Goal: Register for event/course

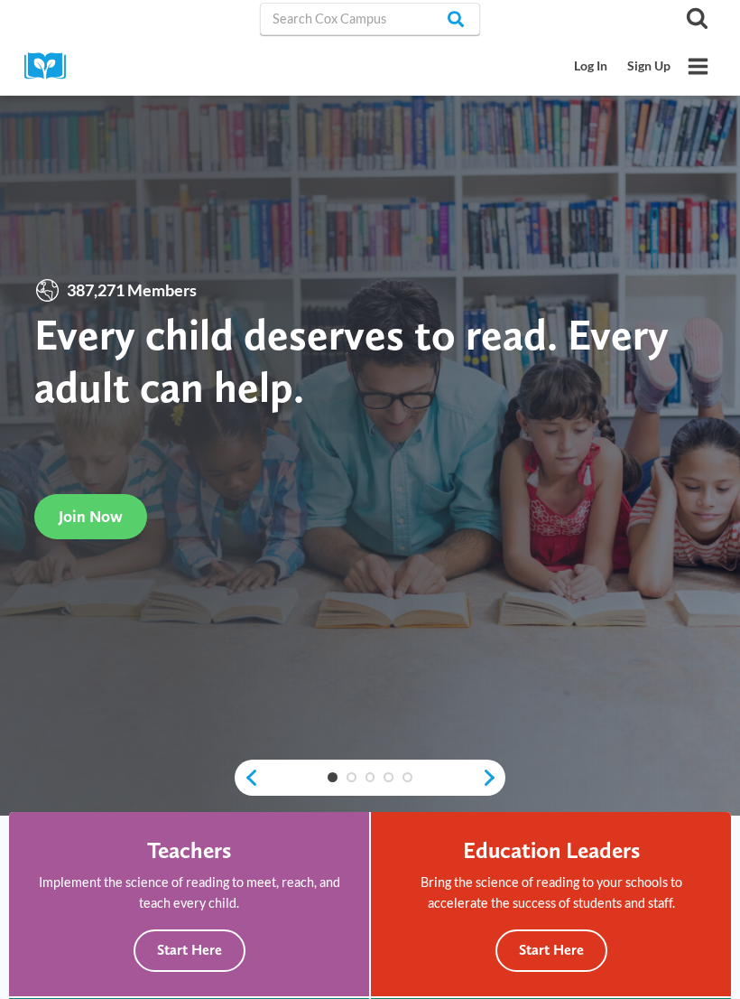
click at [599, 64] on link "Log In" at bounding box center [591, 66] width 53 height 33
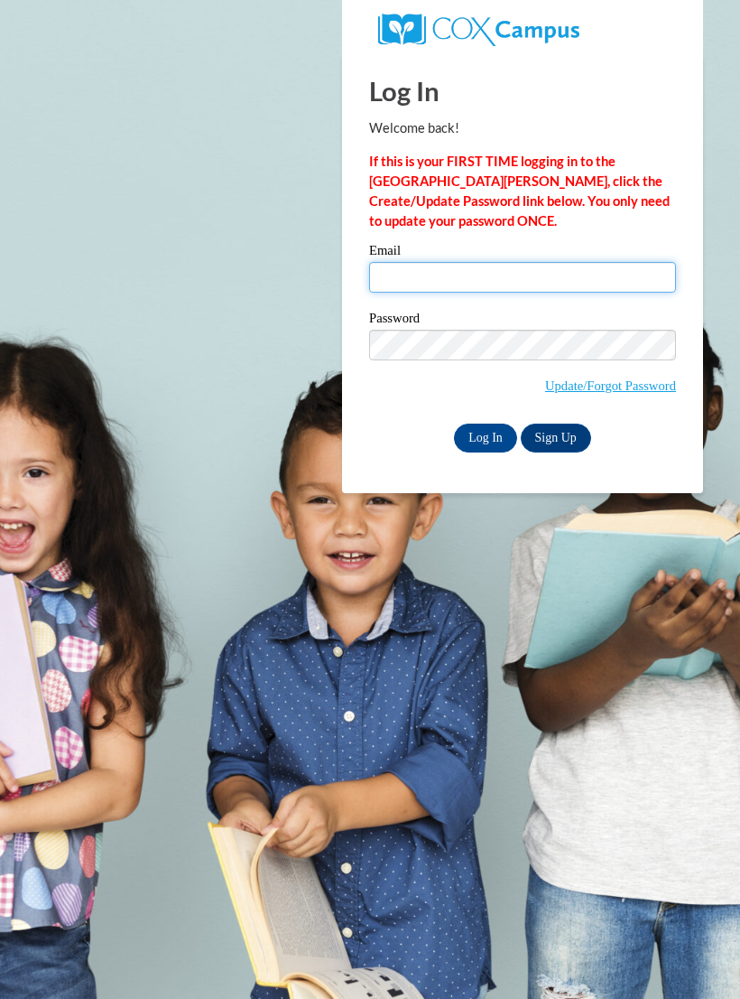
click at [564, 271] on input "Email" at bounding box center [522, 277] width 307 height 31
type input "amiyahrice17@gmail.com"
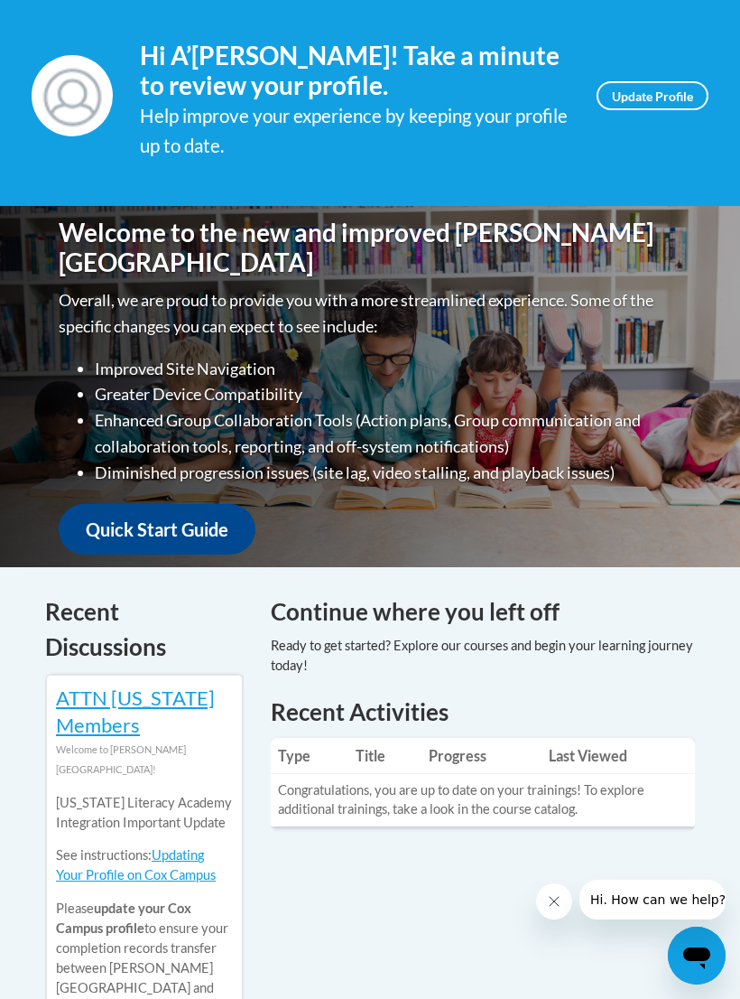
scroll to position [298, 0]
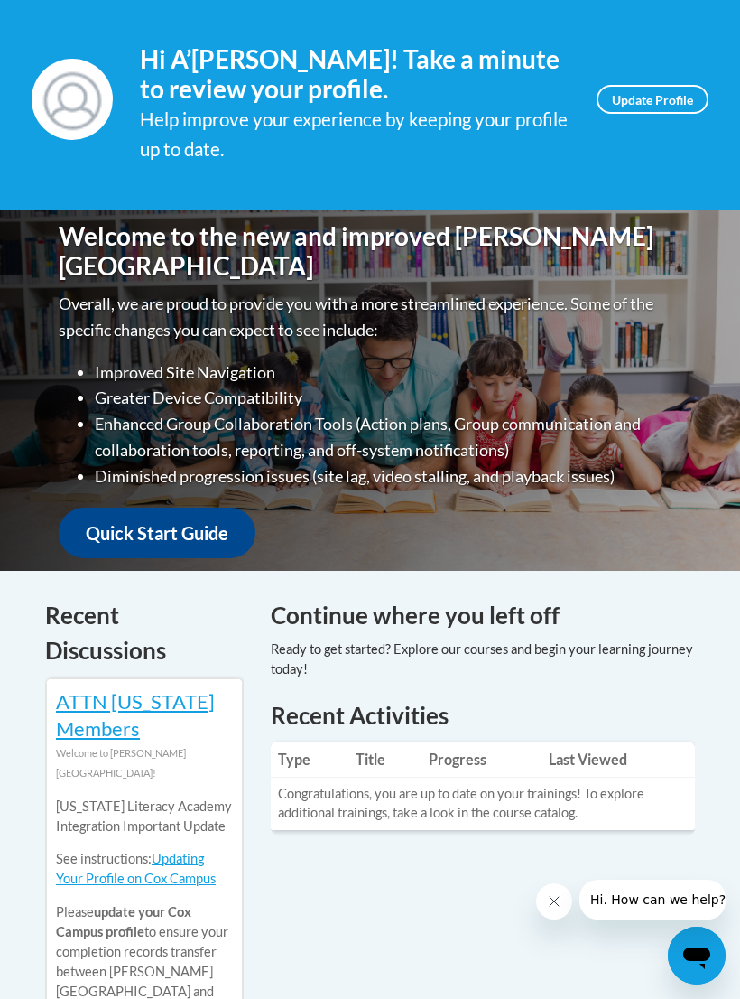
click at [116, 524] on link "Quick Start Guide" at bounding box center [157, 532] width 197 height 51
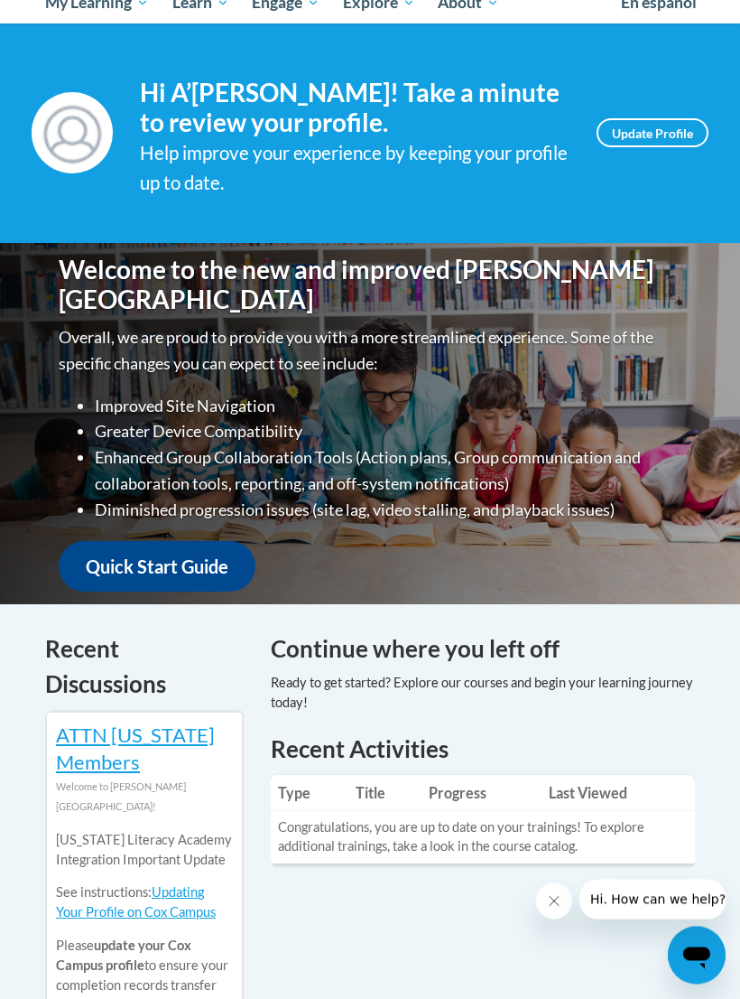
scroll to position [265, 0]
click at [653, 129] on link "Update Profile" at bounding box center [653, 132] width 112 height 29
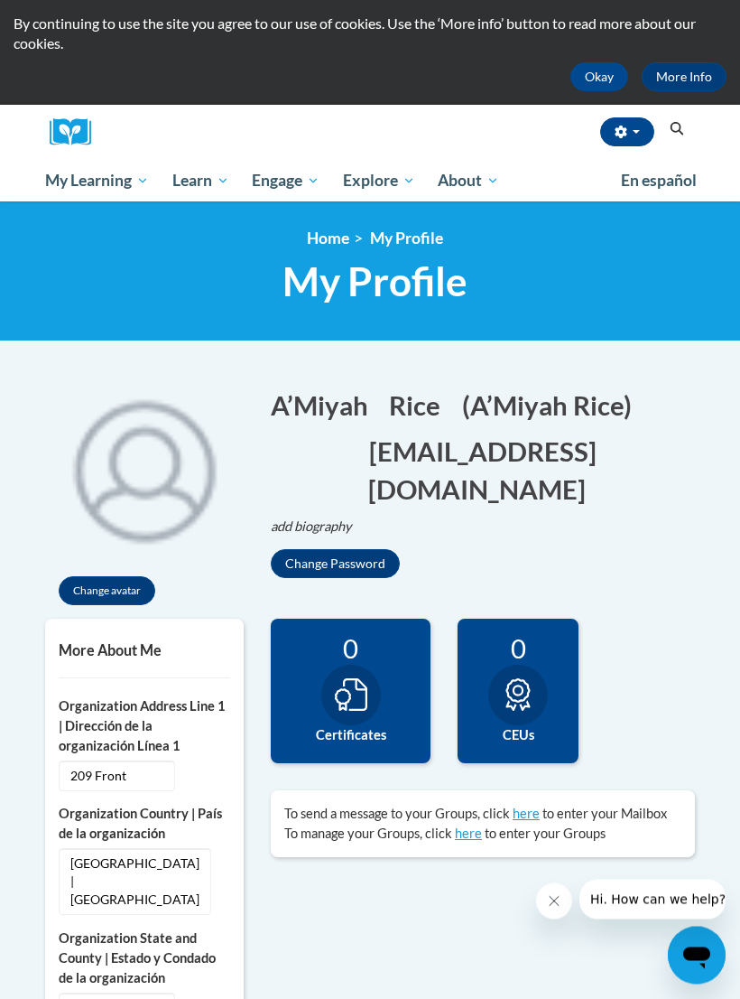
scroll to position [87, 0]
click at [0, 0] on span "My Course Progress" at bounding box center [0, 0] width 0 height 0
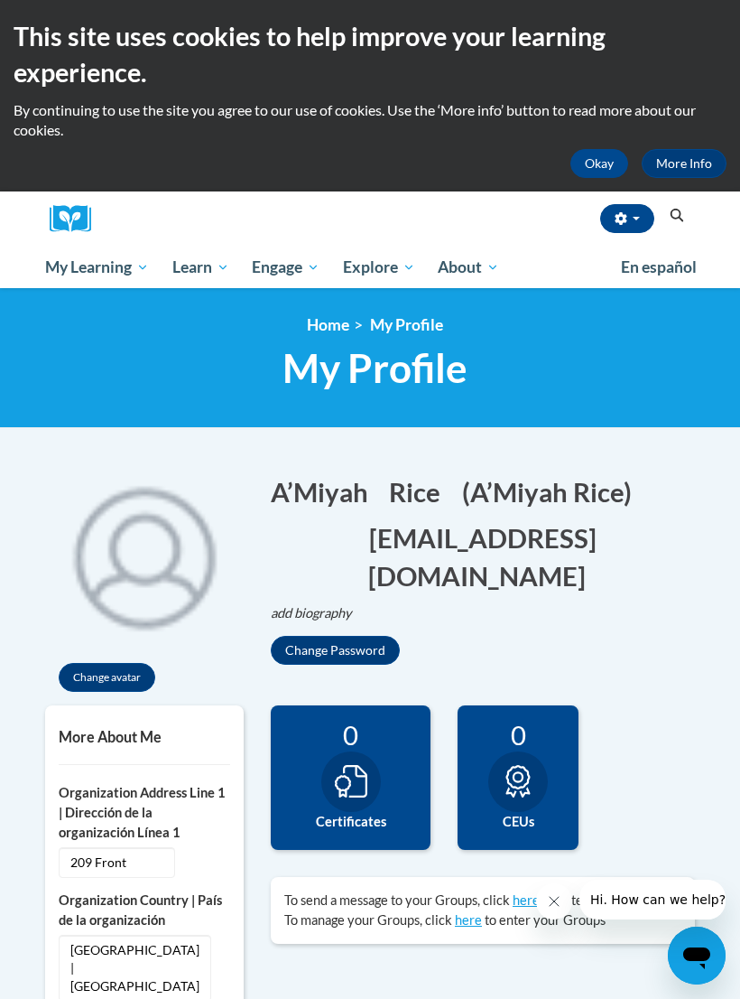
click at [0, 0] on span "My Course Progress" at bounding box center [0, 0] width 0 height 0
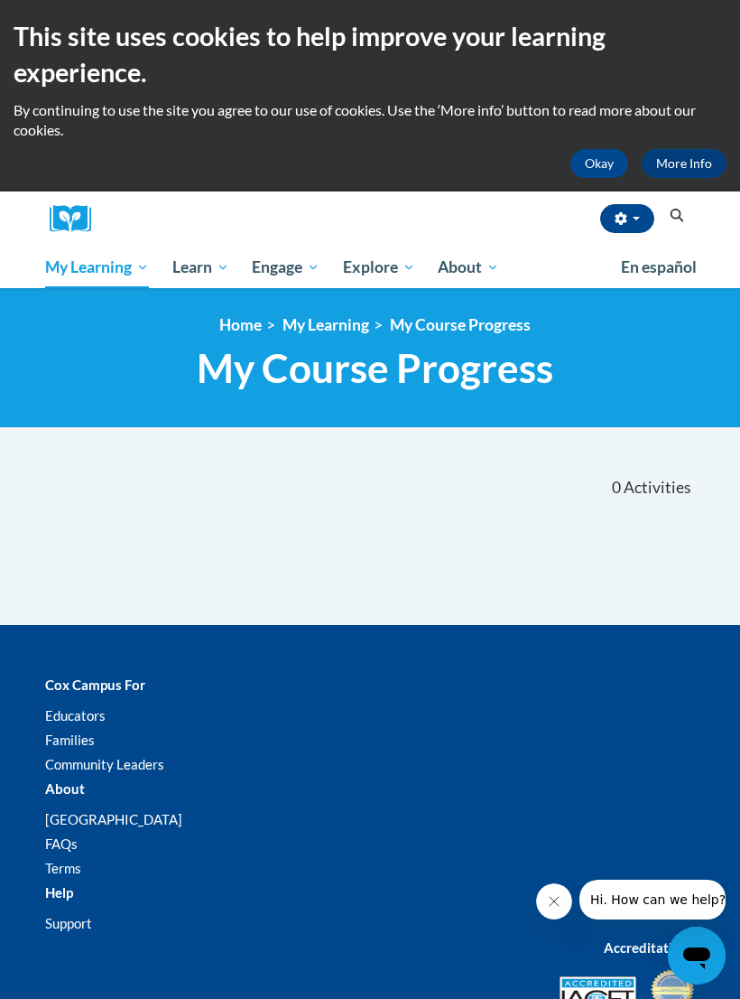
click at [0, 0] on link "Certificates" at bounding box center [0, 0] width 0 height 0
click at [600, 150] on button "Okay" at bounding box center [600, 163] width 58 height 29
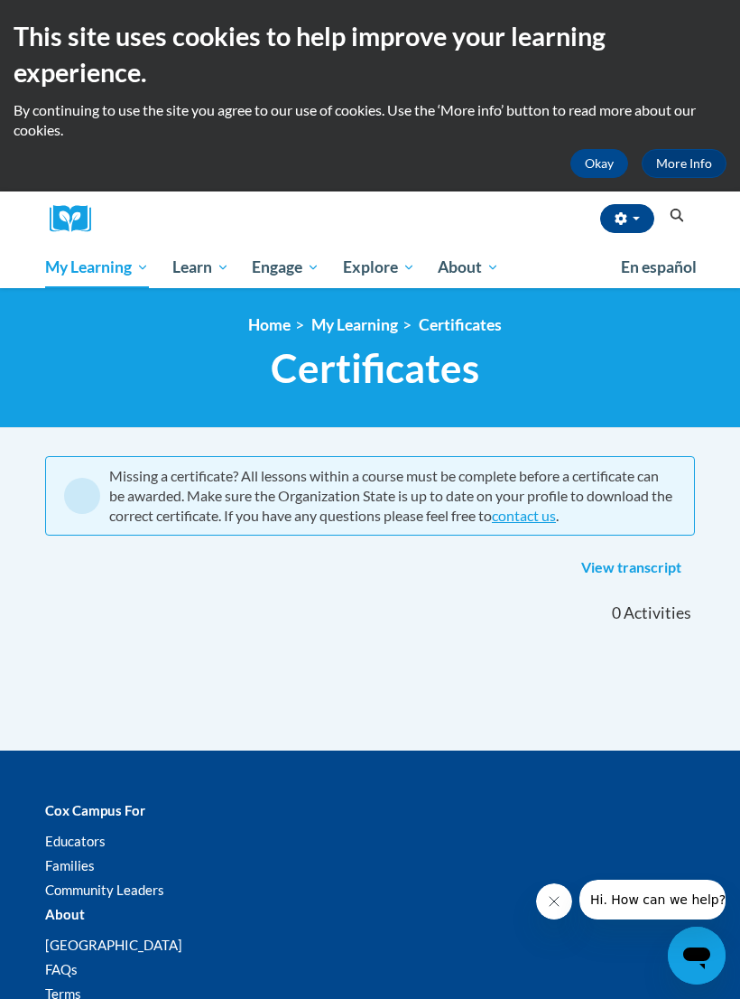
click at [596, 160] on button "Okay" at bounding box center [600, 163] width 58 height 29
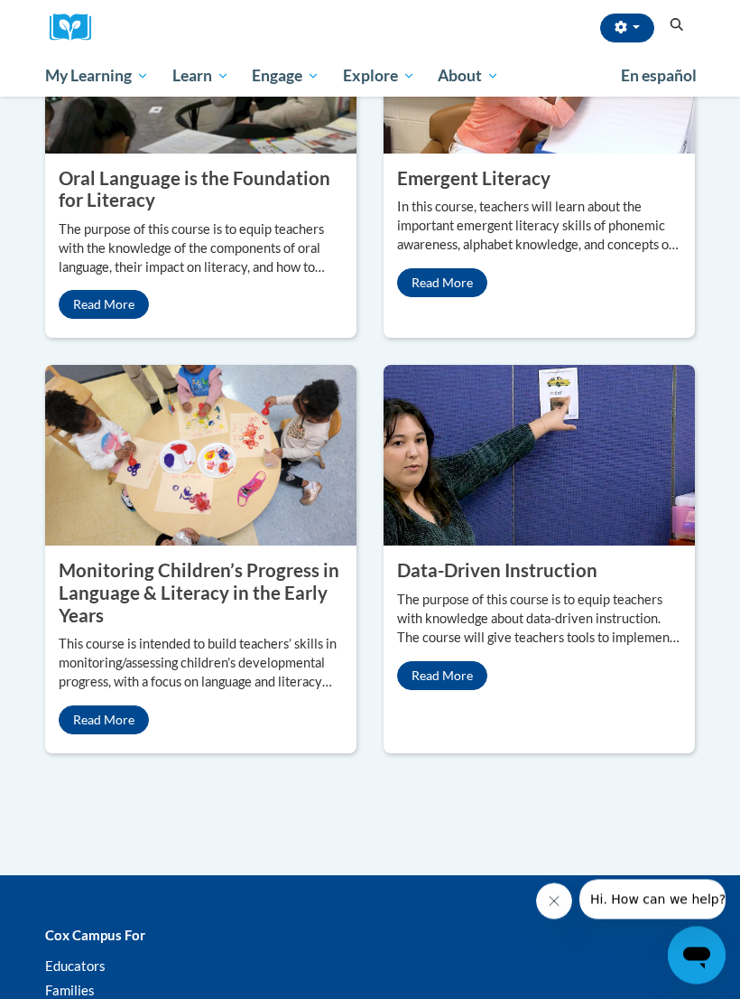
scroll to position [2140, 0]
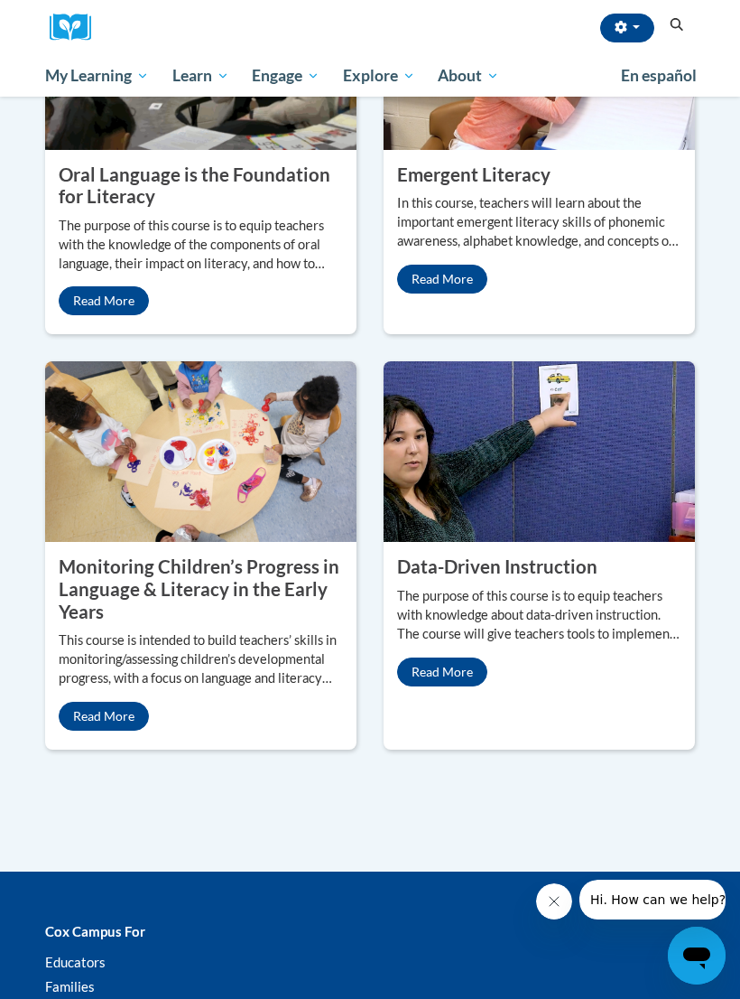
click at [106, 315] on link "Read More" at bounding box center [104, 300] width 90 height 29
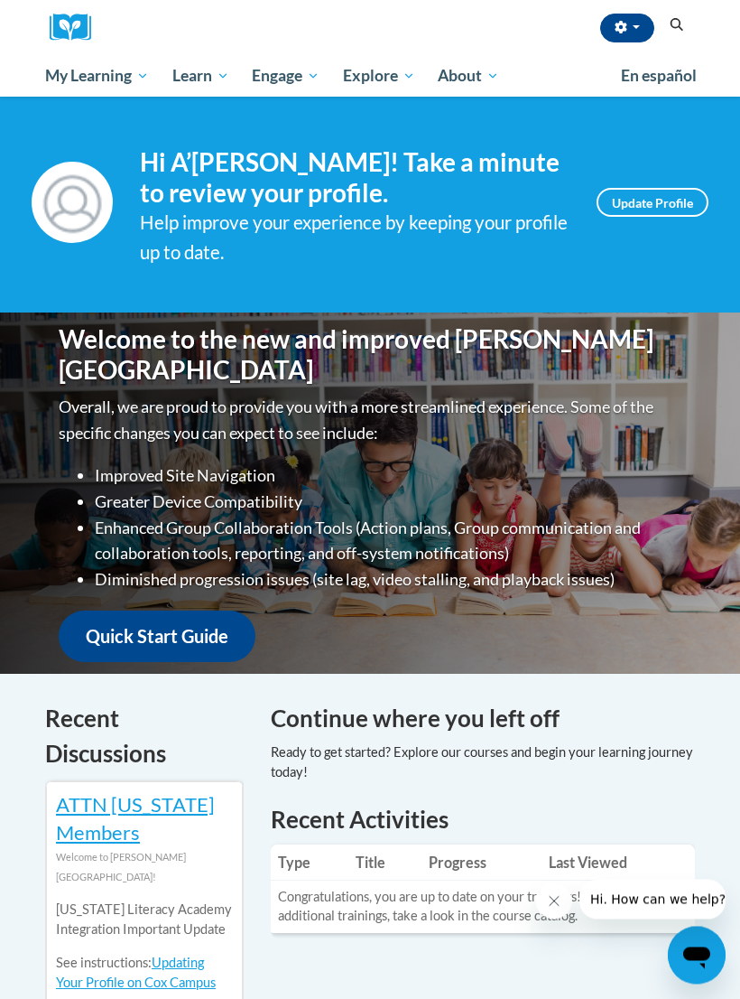
scroll to position [0, 0]
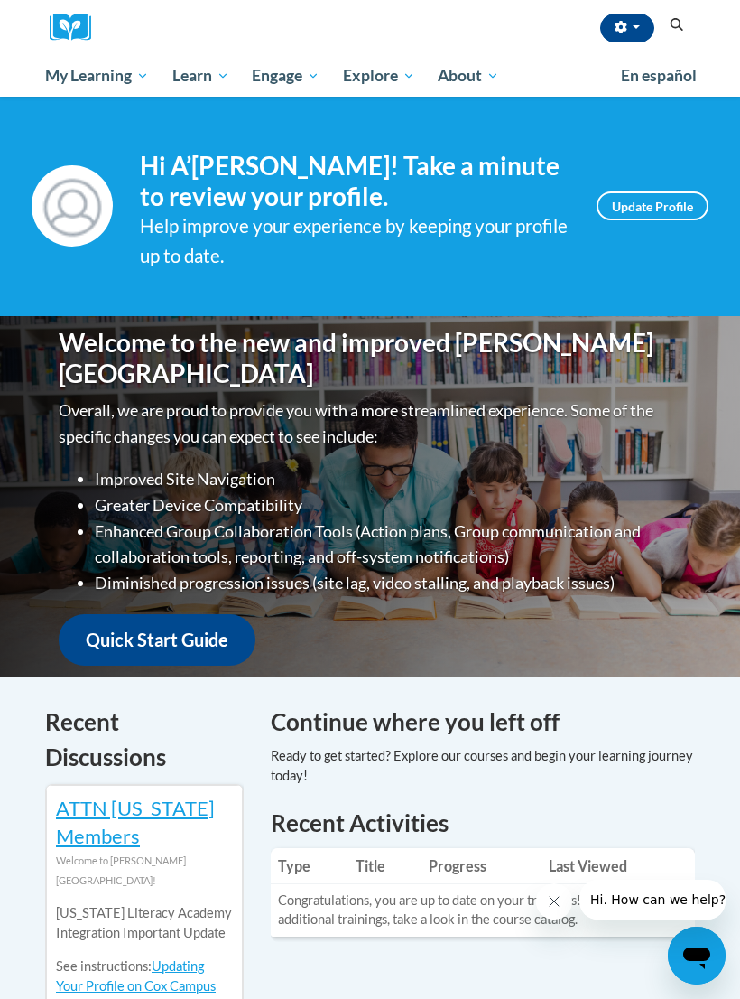
click at [262, 173] on h4 "Hi A’Miyah Rice! Take a minute to review your profile." at bounding box center [355, 181] width 430 height 60
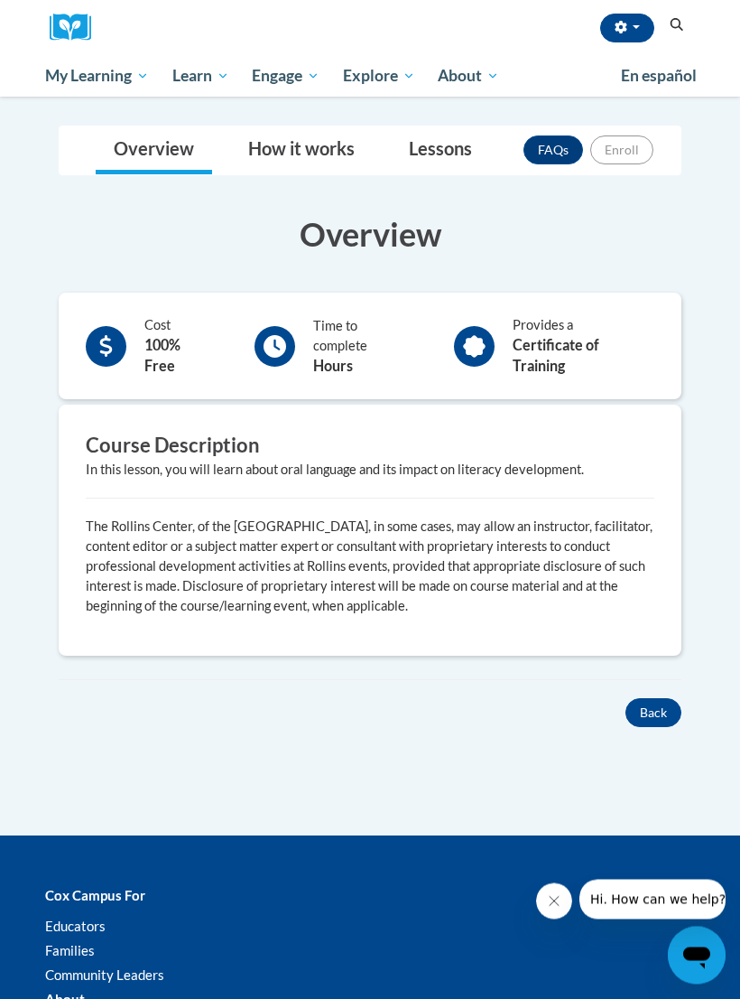
scroll to position [226, 0]
click at [623, 585] on p "The Rollins Center, of the Atlanta Speech School, in some cases, may allow an i…" at bounding box center [370, 565] width 569 height 99
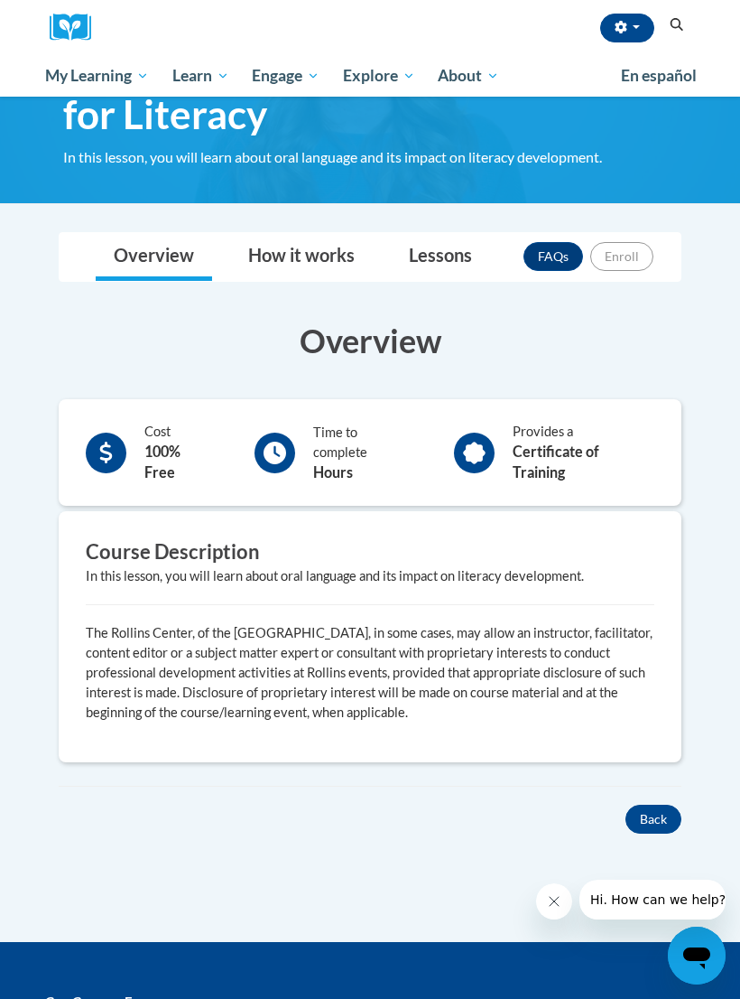
scroll to position [118, 0]
click at [423, 245] on link "Lessons" at bounding box center [440, 258] width 99 height 48
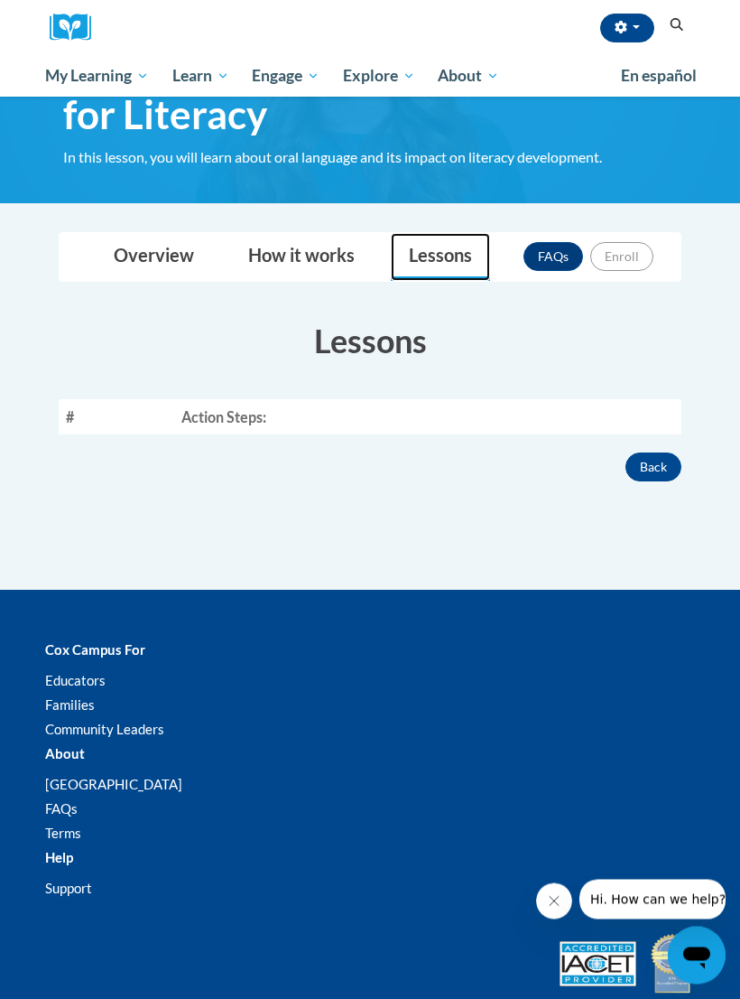
scroll to position [119, 0]
click at [135, 240] on link "Overview" at bounding box center [154, 257] width 116 height 48
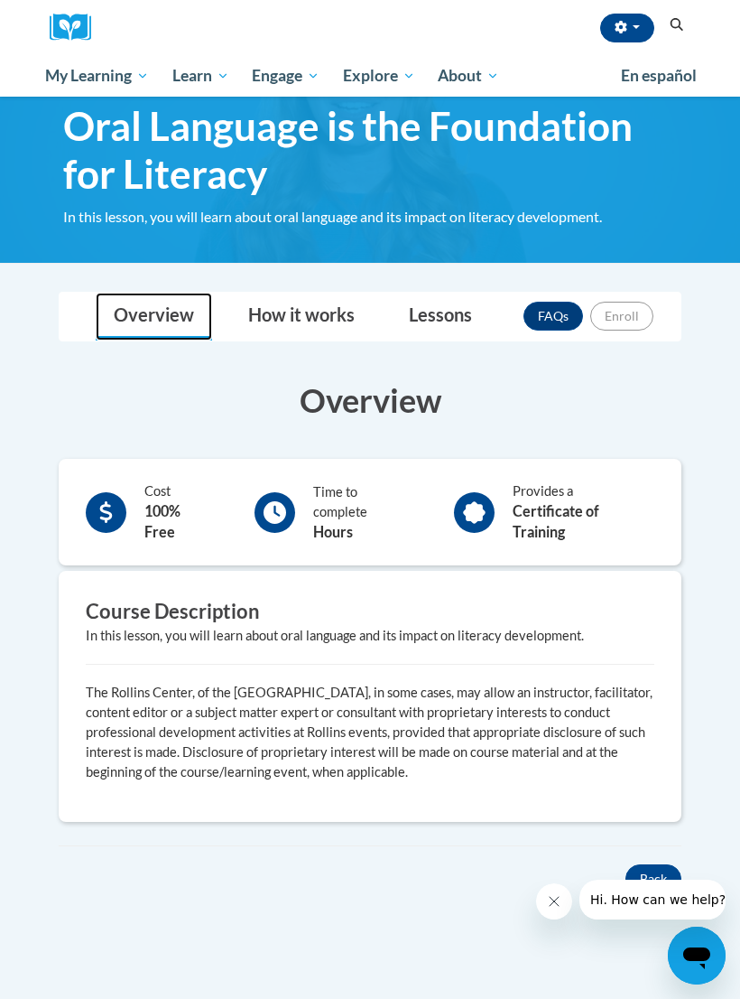
scroll to position [0, 0]
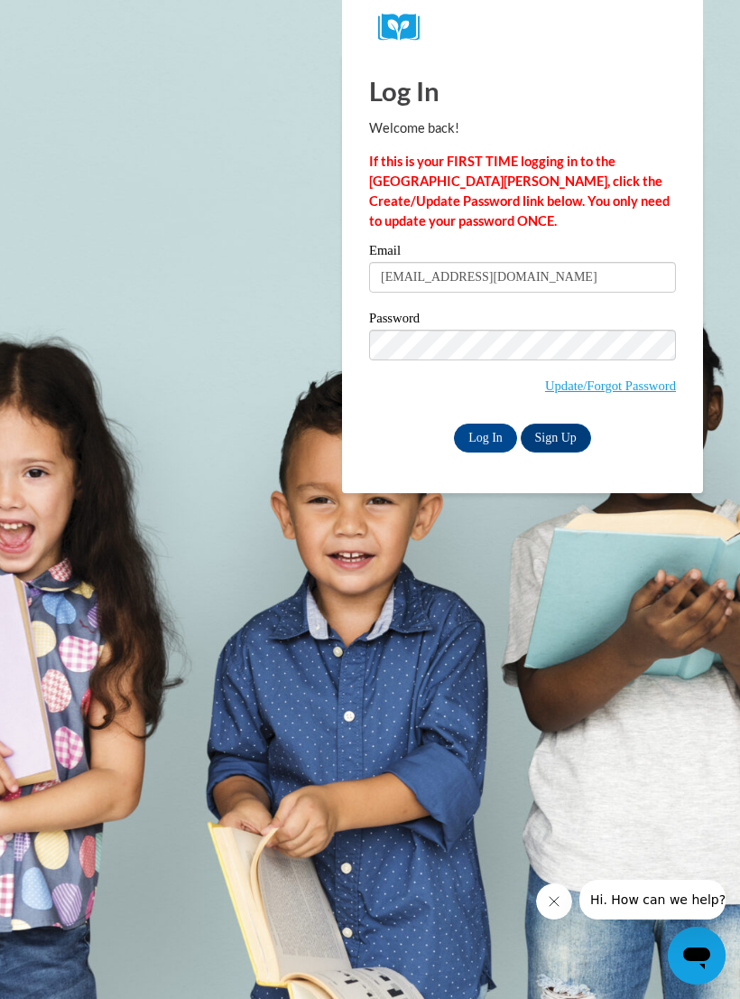
type input "[EMAIL_ADDRESS][DOMAIN_NAME]"
click at [487, 438] on input "Log In" at bounding box center [485, 437] width 63 height 29
click at [486, 436] on input "Log In" at bounding box center [485, 437] width 63 height 29
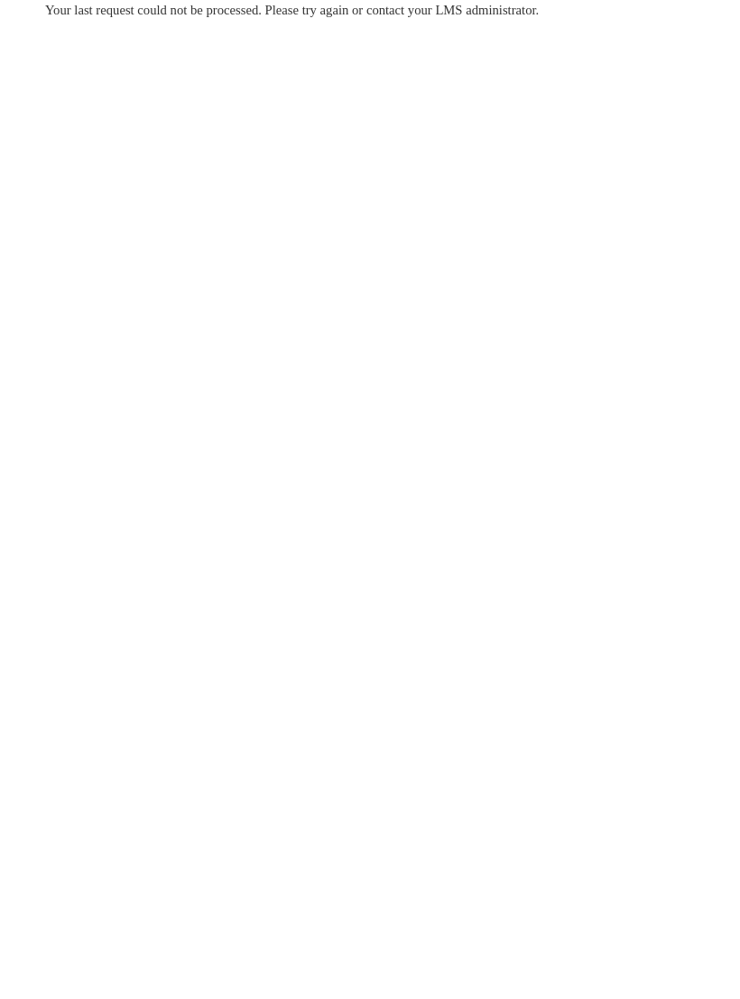
click at [0, 0] on span "Hi. How can we help?" at bounding box center [0, 0] width 0 height 0
type textarea "x"
click at [0, 0] on textarea at bounding box center [0, 0] width 0 height 0
type textarea "H"
type textarea "x"
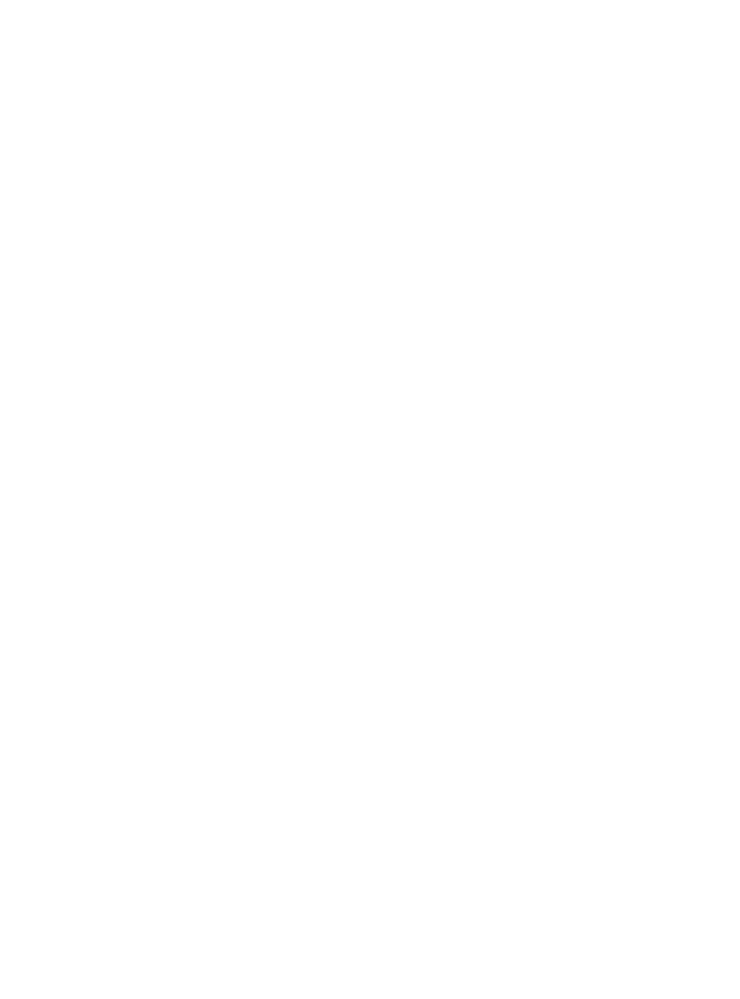
type textarea "He"
type textarea "x"
type textarea "Hey"
type textarea "x"
type textarea "Hey"
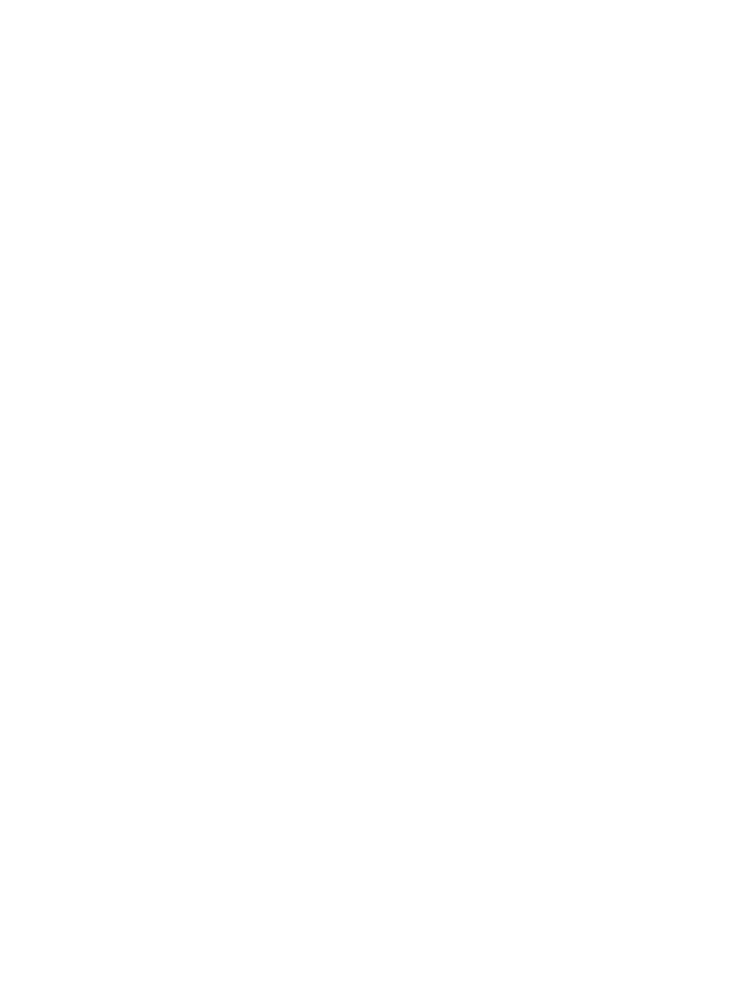
type textarea "x"
type textarea "Hey i"
type textarea "x"
type textarea "Hey I"
type textarea "x"
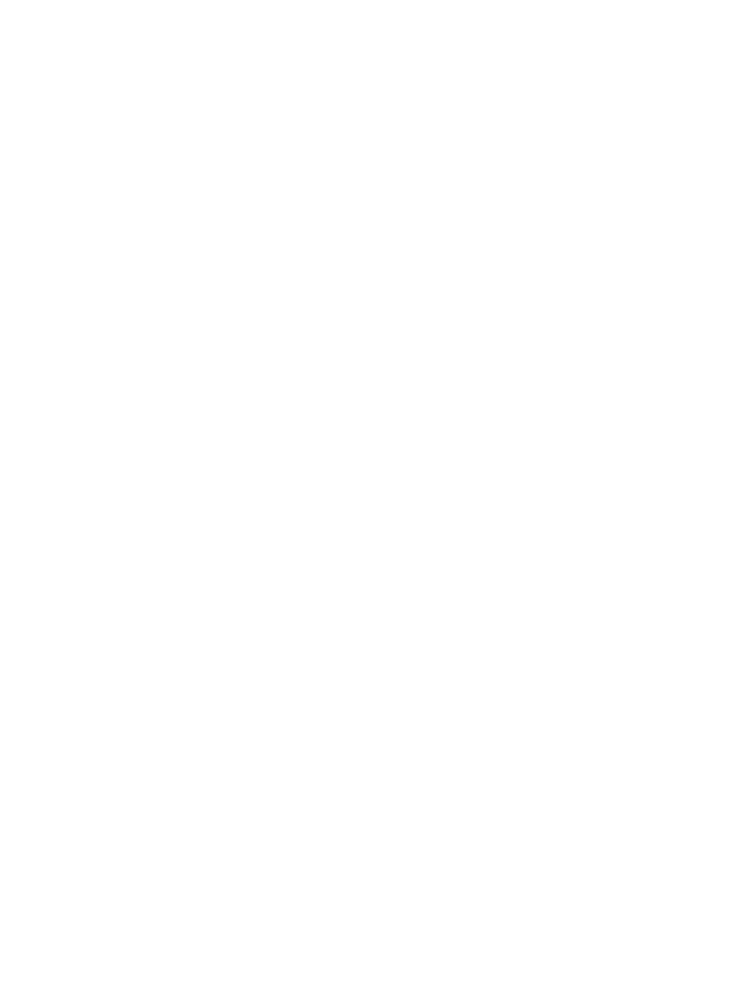
type textarea "Hey I"
type textarea "x"
type textarea "Hey I c"
type textarea "x"
type textarea "Hey I ca"
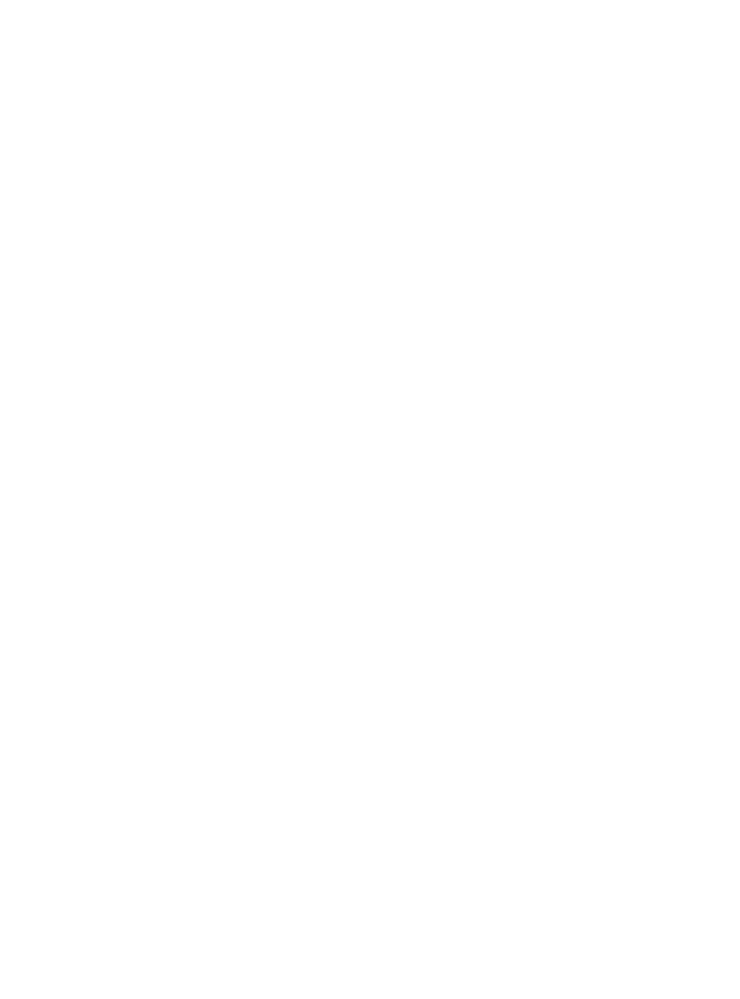
type textarea "x"
type textarea "Hey I cam"
type textarea "x"
type textarea "Hey I camt"
type textarea "x"
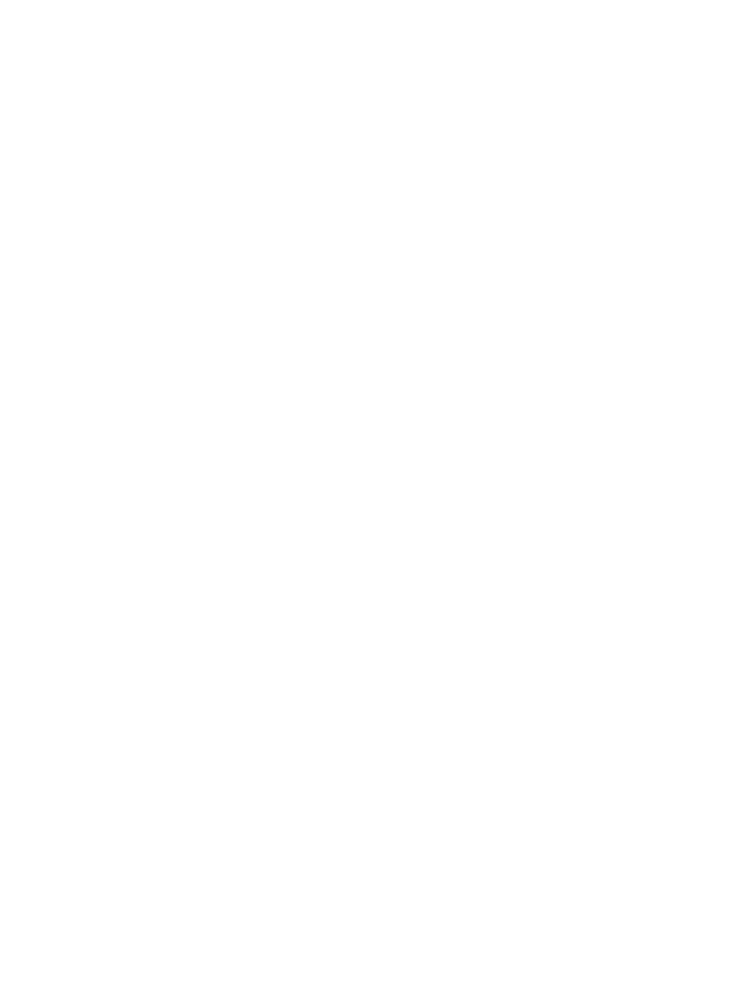
type textarea "Hey I can’t"
type textarea "x"
type textarea "Hey I can’t"
type textarea "x"
type textarea "Hey I can’t g"
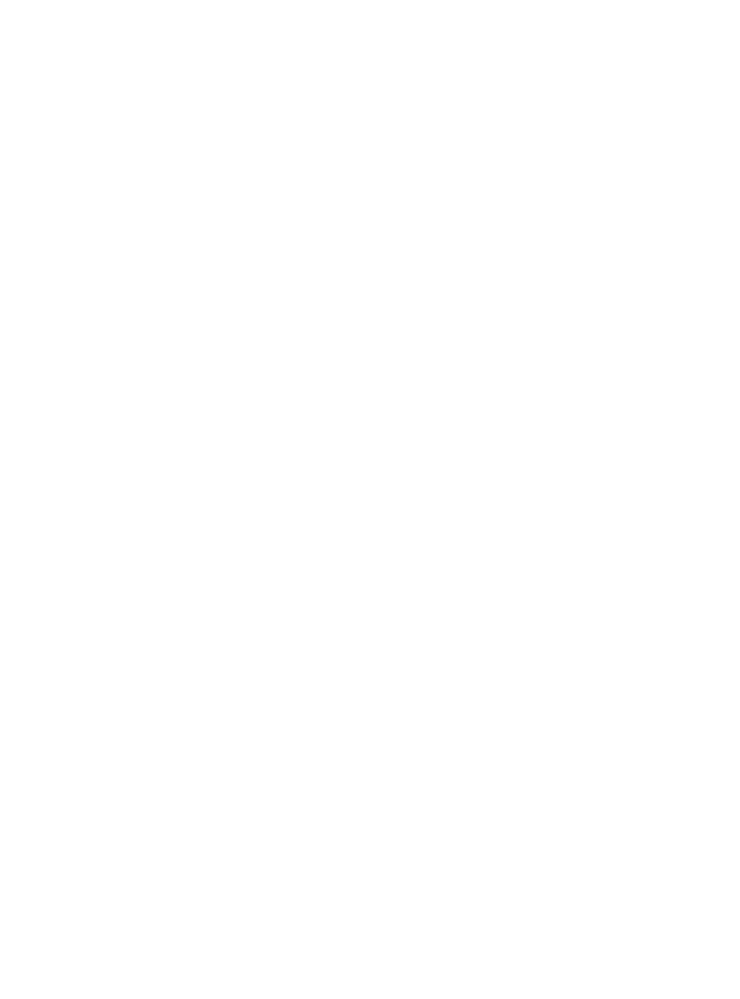
type textarea "x"
type textarea "Hey I can’t ge"
type textarea "x"
type textarea "Hey I can’t get"
type textarea "x"
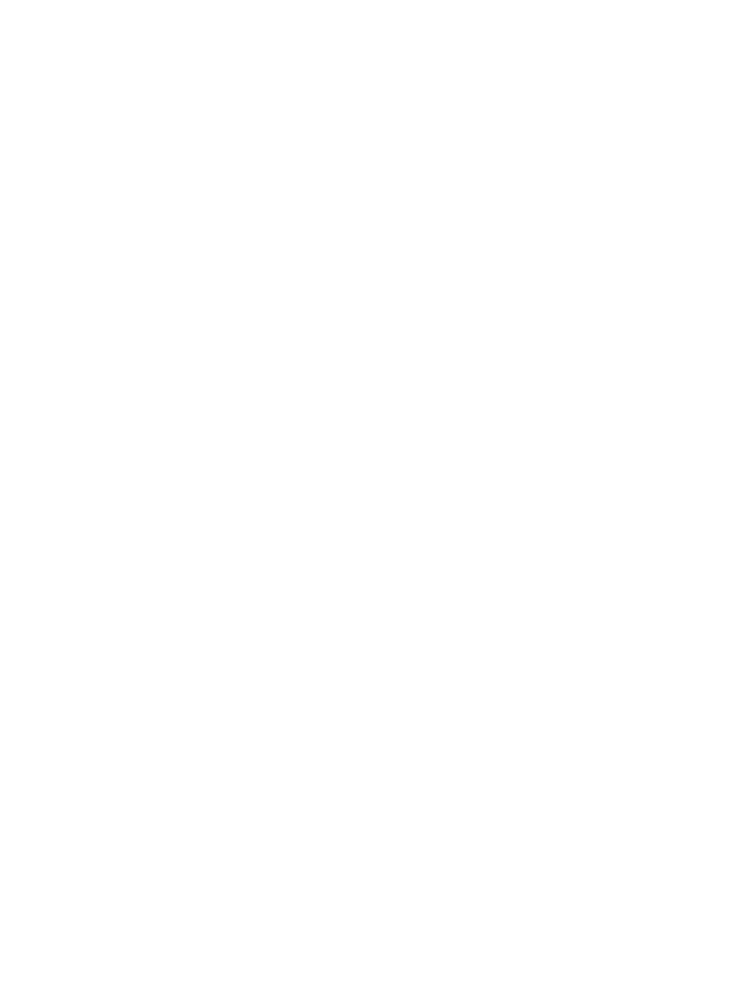
type textarea "Hey I can’t get"
type textarea "x"
type textarea "Hey I can’t get i"
type textarea "x"
type textarea "Hey I can’t get in"
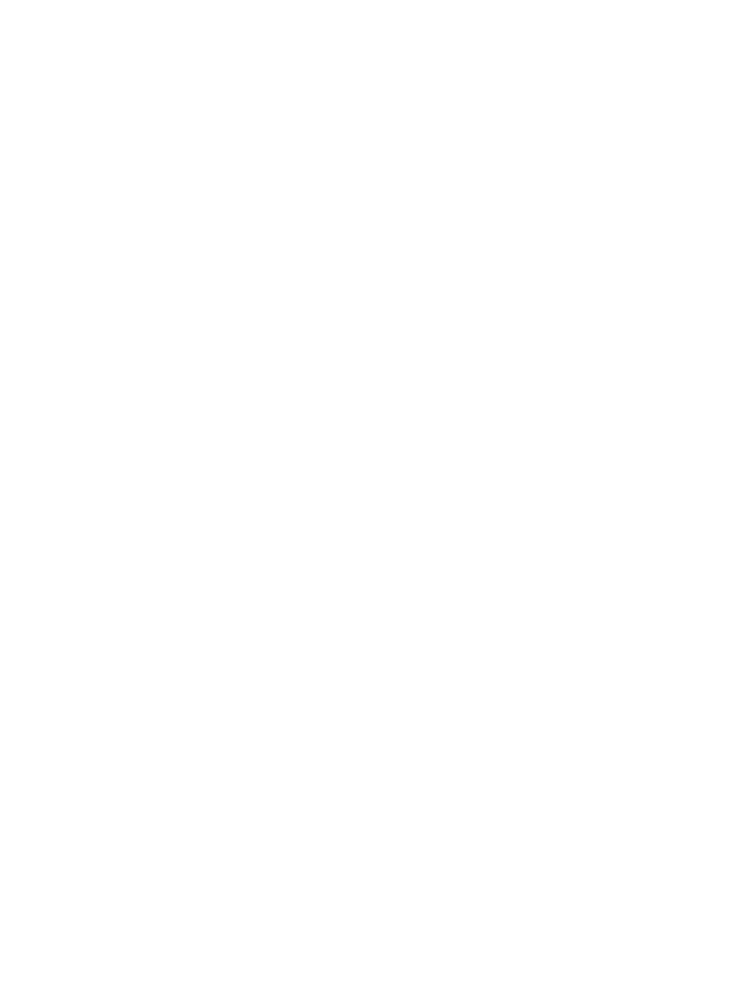
type textarea "x"
type textarea "Hey I can’t get int"
type textarea "x"
type textarea "Hey I can’t get into"
type textarea "x"
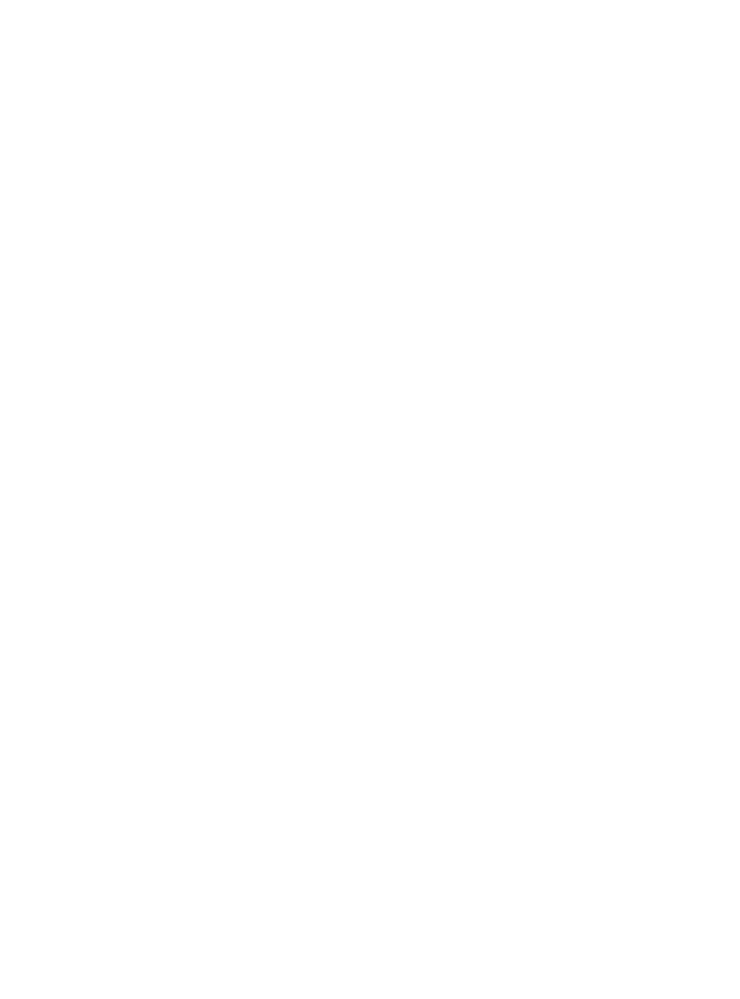
type textarea "Hey I can’t get into"
type textarea "x"
type textarea "Hey I can’t get into m"
type textarea "x"
type textarea "Hey I can’t get into my"
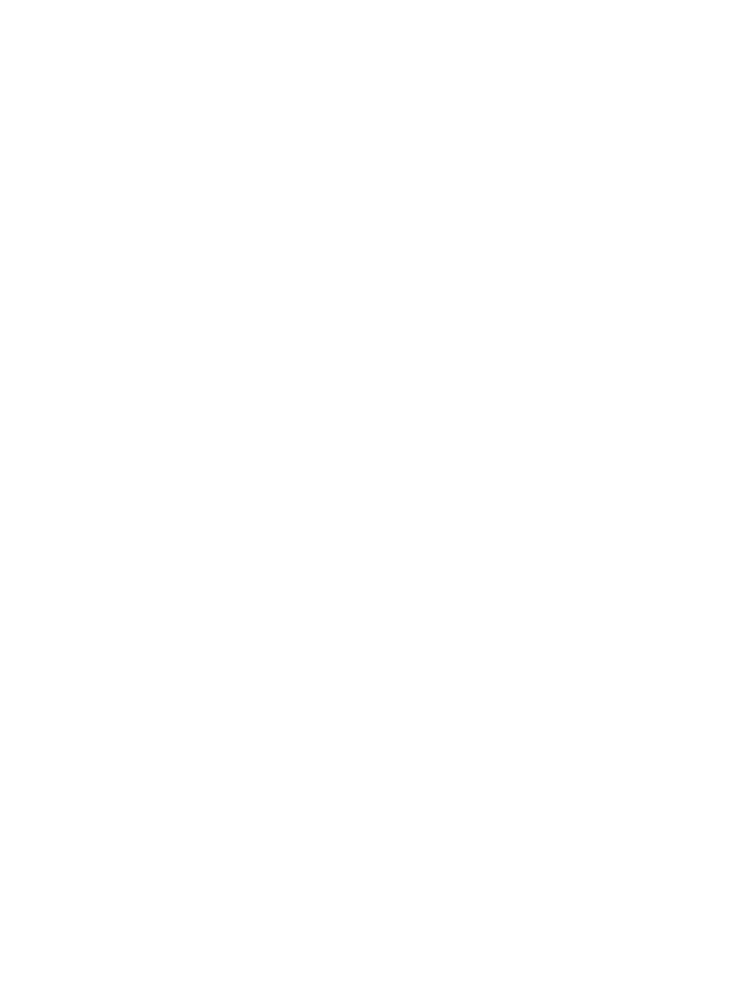
type textarea "x"
type textarea "Hey I can’t get into my"
type textarea "x"
type textarea "Hey I can’t get into my a"
type textarea "x"
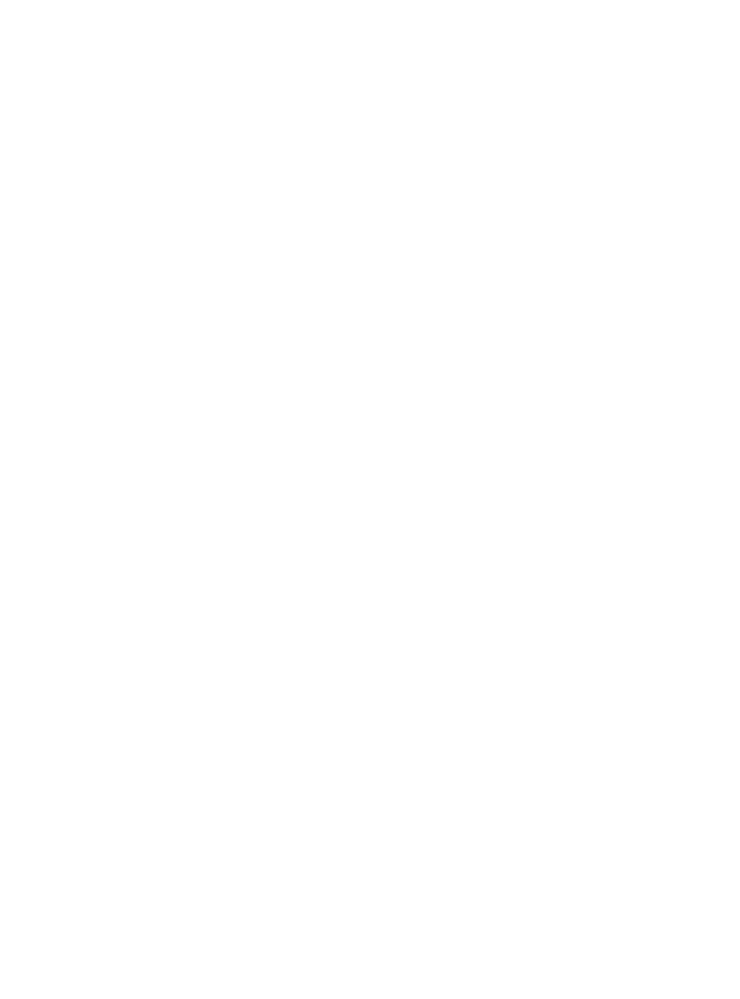
type textarea "Hey I can’t get into my ac"
type textarea "x"
type textarea "Hey I can’t get into my acc"
type textarea "x"
type textarea "Hey I can’t get into my acco"
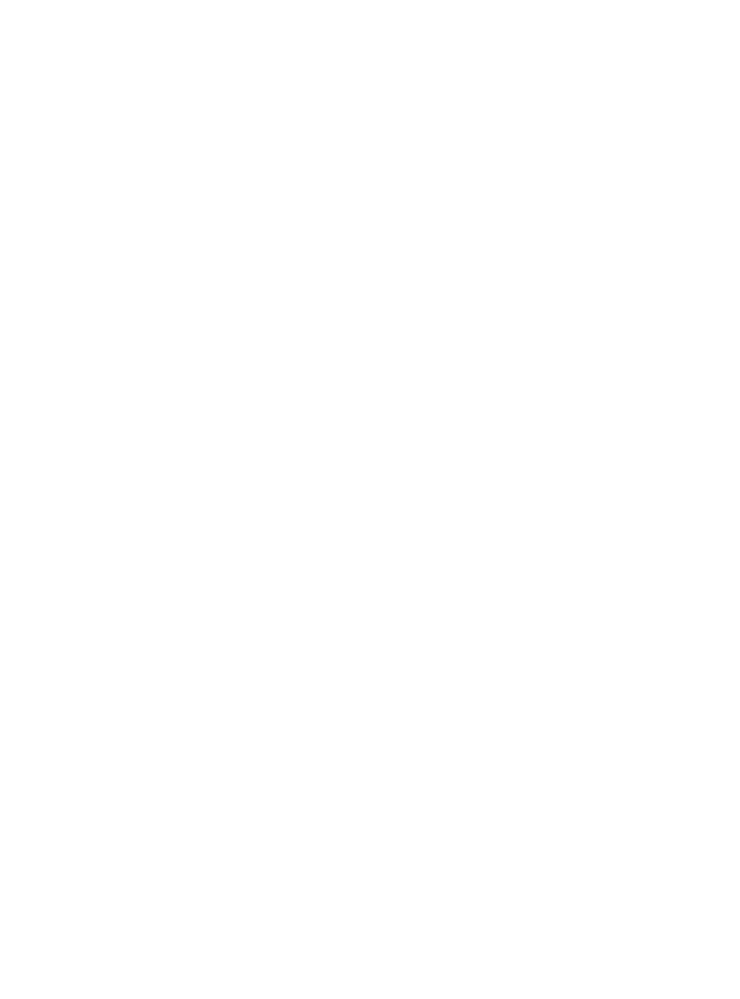
type textarea "x"
type textarea "Hey I can’t get into my accou"
type textarea "x"
type textarea "Hey I can’t get into my accoun"
type textarea "x"
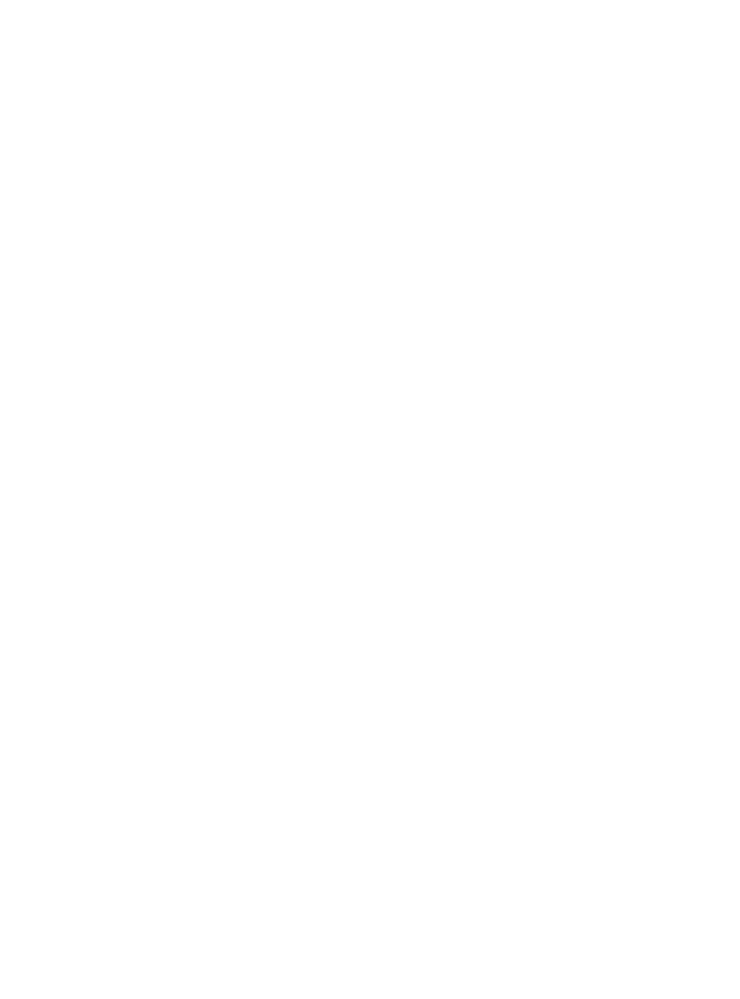
type textarea "Hey I can’t get into my account"
type textarea "x"
type textarea "Hey I can’t get into my account"
type textarea "x"
type textarea "Hey I can’t get into my account"
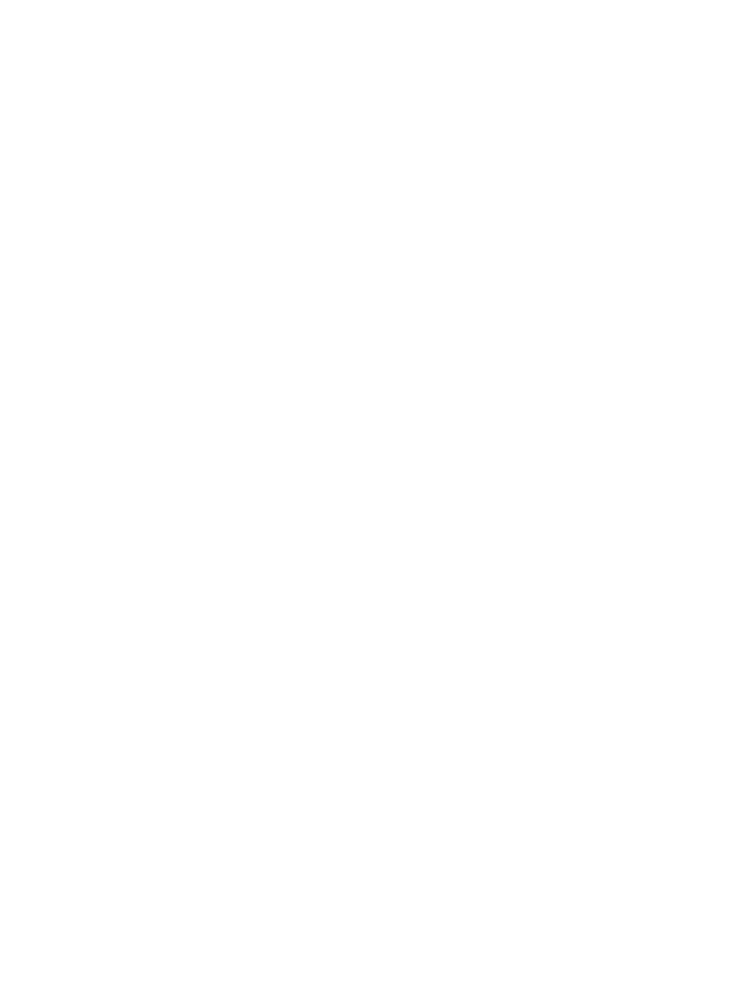
click at [0, 0] on icon "Send message" at bounding box center [0, 0] width 0 height 0
click at [0, 0] on button "No" at bounding box center [0, 0] width 0 height 0
click at [0, 0] on textarea at bounding box center [0, 0] width 0 height 0
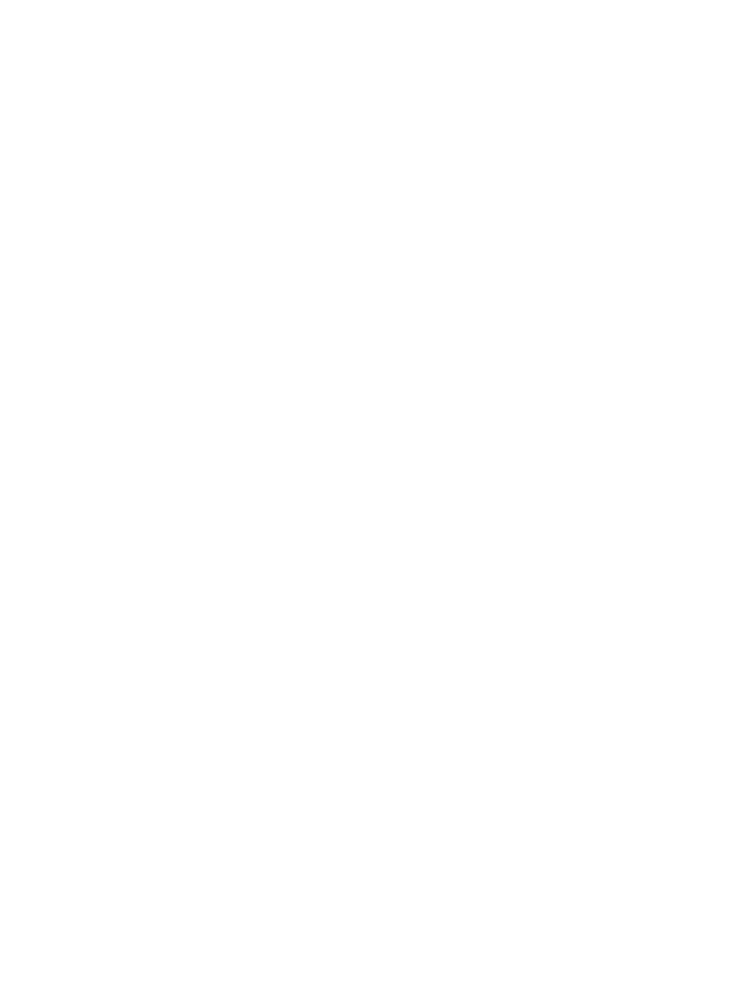
click at [0, 0] on textarea at bounding box center [0, 0] width 0 height 0
click at [0, 0] on button "Talk to a human" at bounding box center [0, 0] width 0 height 0
type textarea "x"
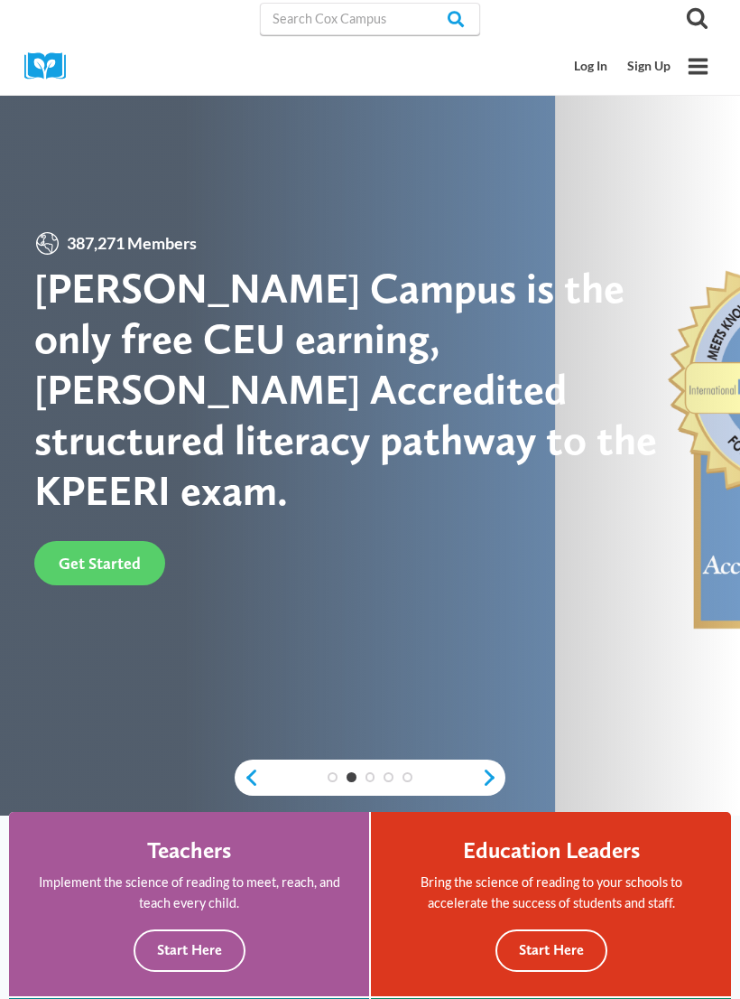
click at [594, 68] on link "Log In" at bounding box center [591, 66] width 53 height 33
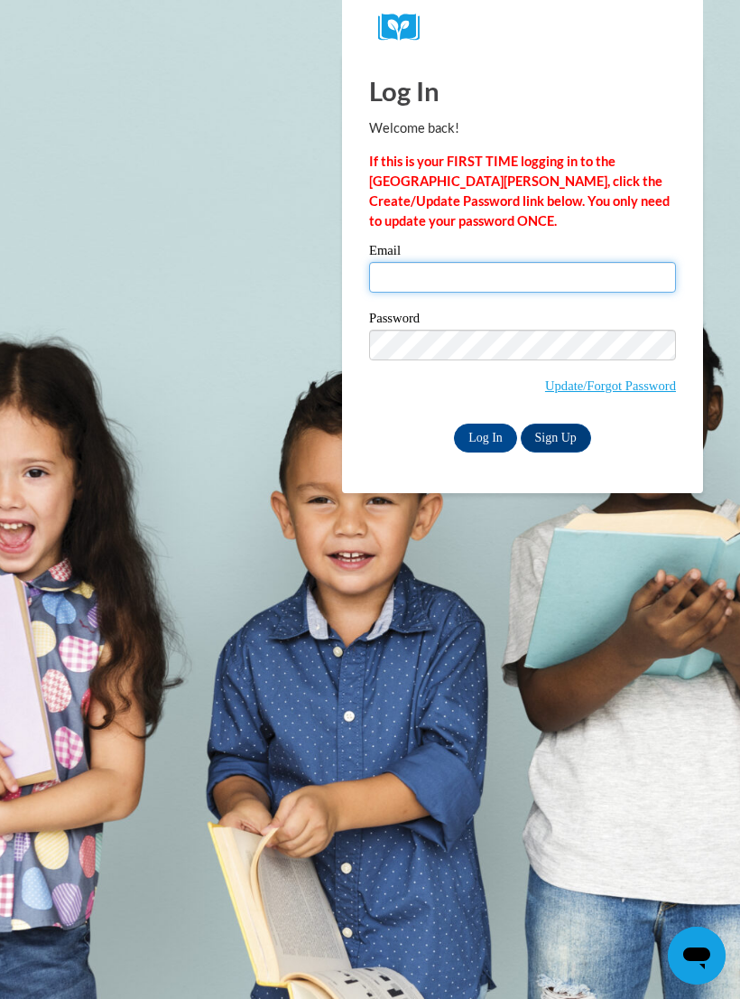
type input "amiyahrice17@gmail.com"
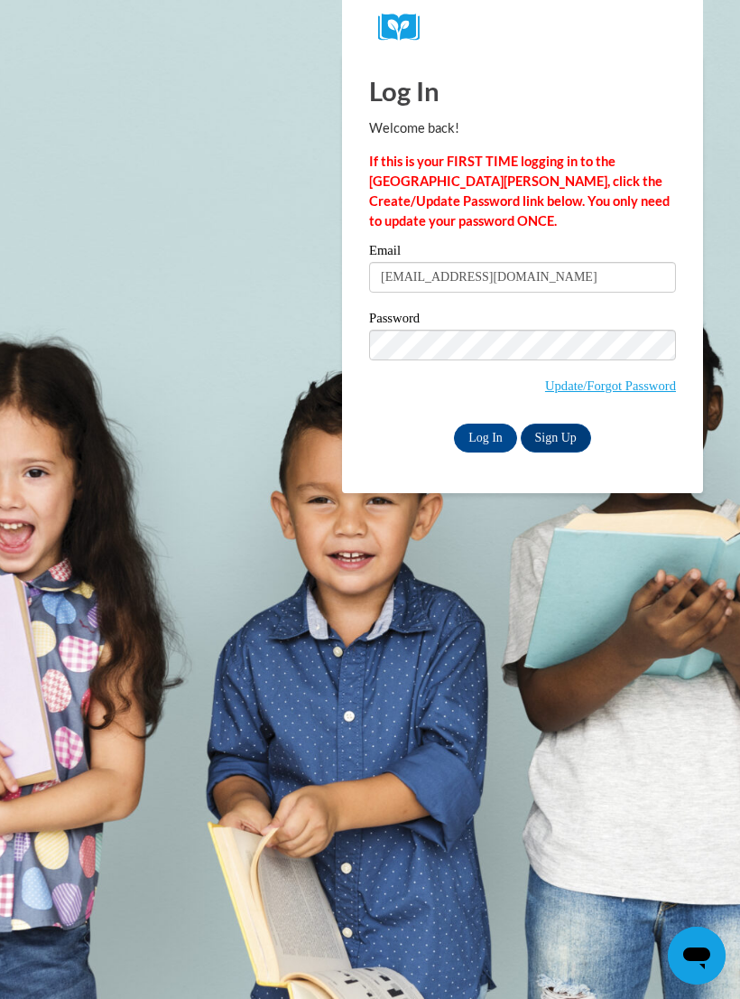
click at [486, 436] on input "Log In" at bounding box center [485, 437] width 63 height 29
click at [501, 433] on input "Log In" at bounding box center [485, 437] width 63 height 29
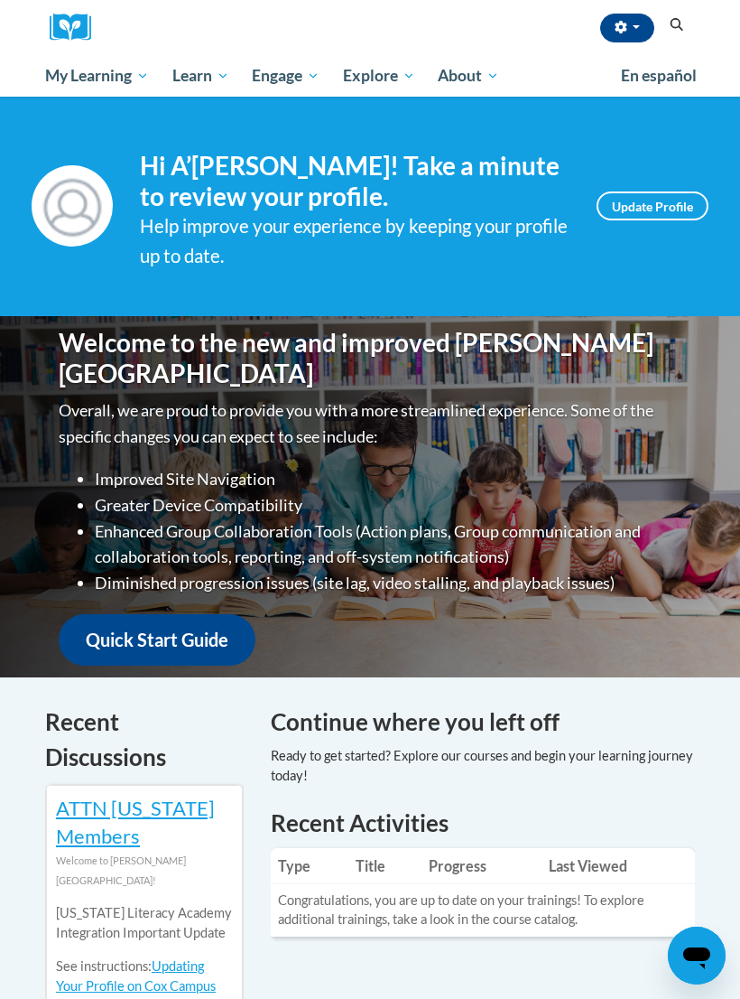
click at [0, 0] on span "For Educators" at bounding box center [0, 0] width 0 height 0
click at [0, 0] on link "For Educators" at bounding box center [0, 0] width 0 height 0
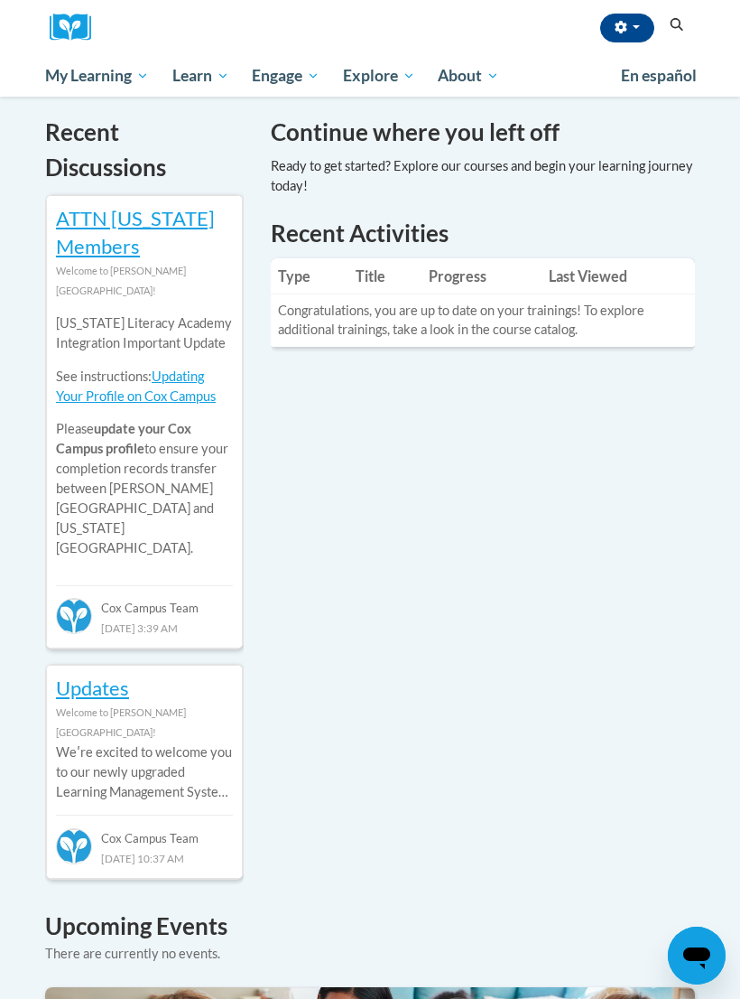
scroll to position [589, 0]
click at [0, 0] on span "Early Care and Learning" at bounding box center [0, 0] width 0 height 0
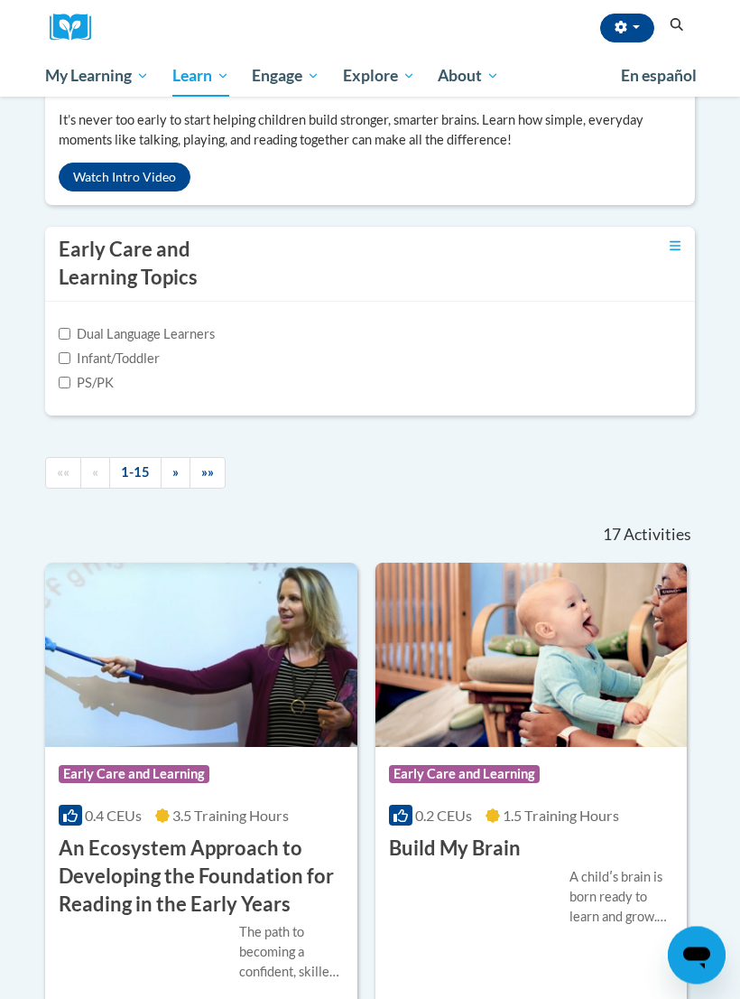
scroll to position [551, 0]
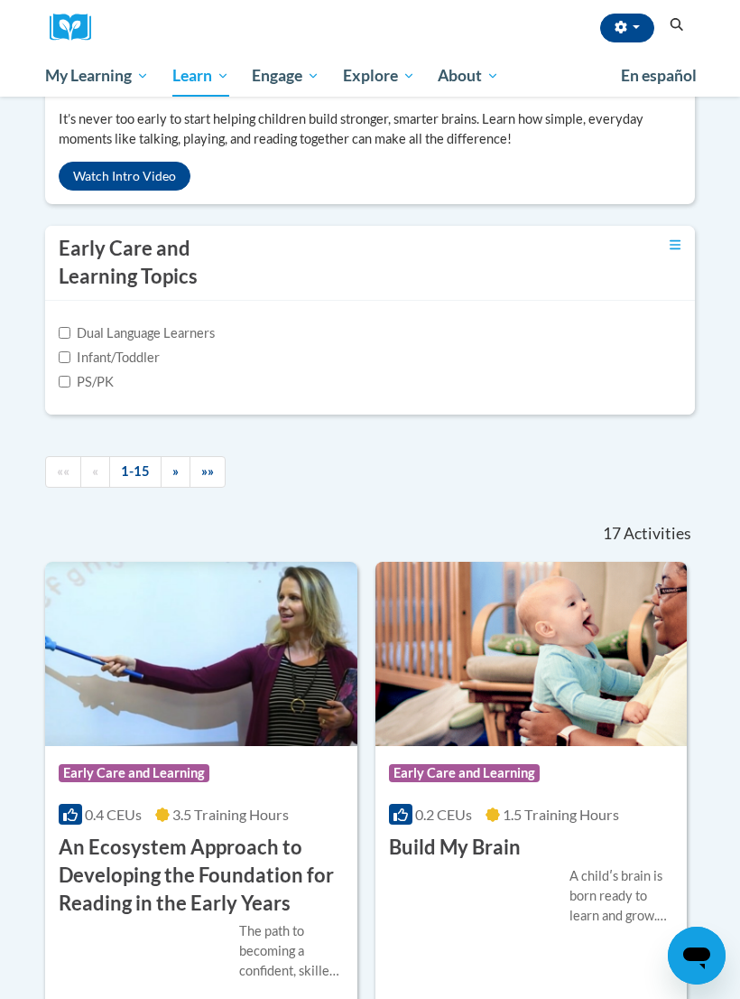
click at [76, 368] on label "Infant/Toddler" at bounding box center [109, 358] width 101 height 20
click at [70, 363] on input "Infant/Toddler" at bounding box center [65, 357] width 12 height 12
checkbox input "true"
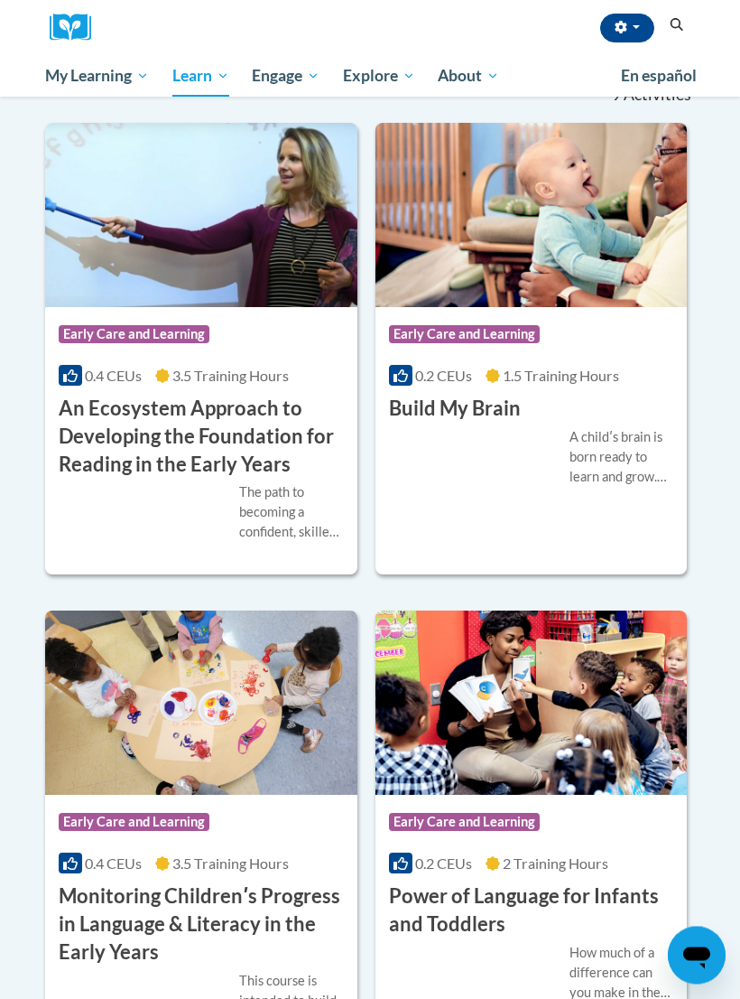
scroll to position [923, 0]
click at [115, 478] on h3 "An Ecosystem Approach to Developing the Foundation for Reading in the Early Yea…" at bounding box center [201, 436] width 285 height 83
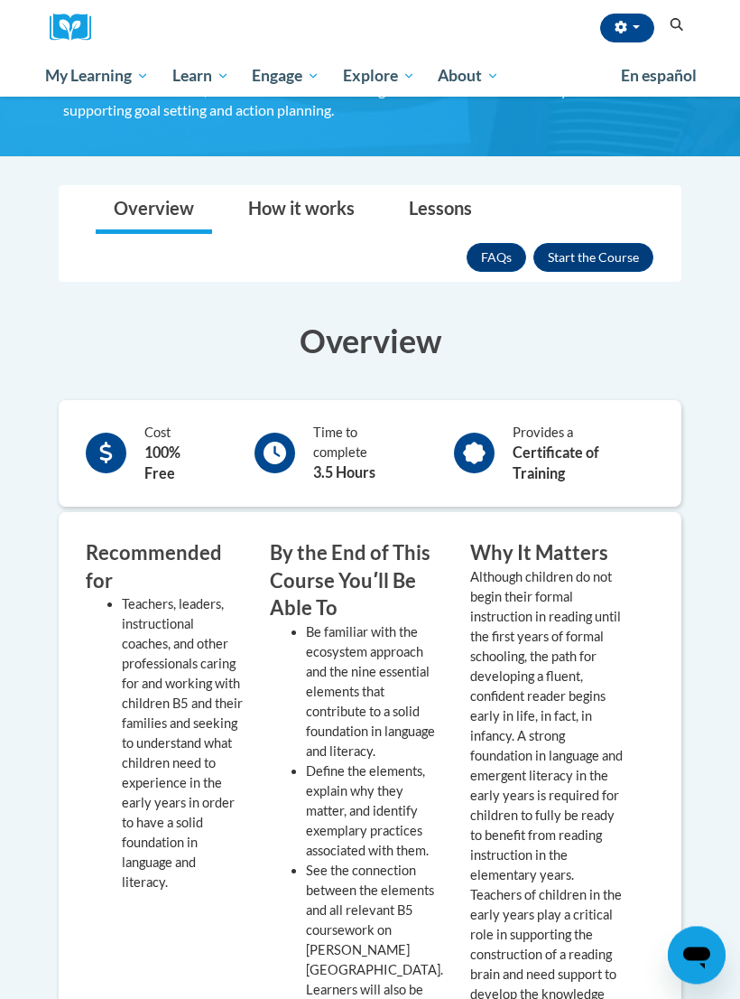
scroll to position [480, 0]
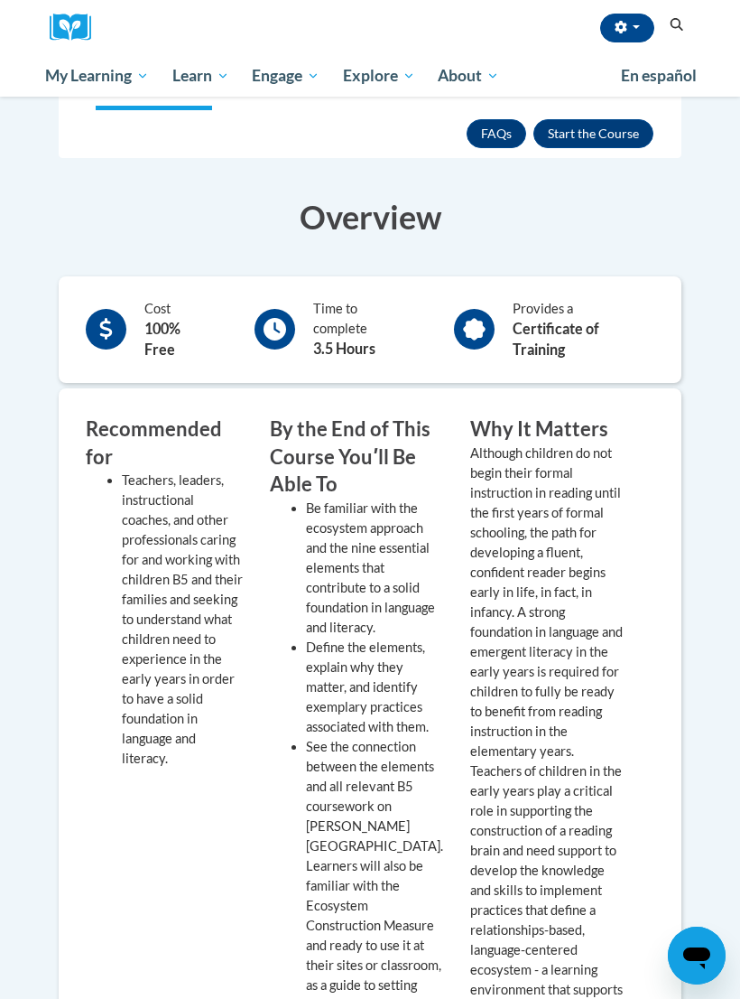
click at [2, 675] on body "A’Miyah Rice (America/Chicago UTC-05:00) My Profile Inbox My Transcripts Log Ou…" at bounding box center [370, 909] width 740 height 2928
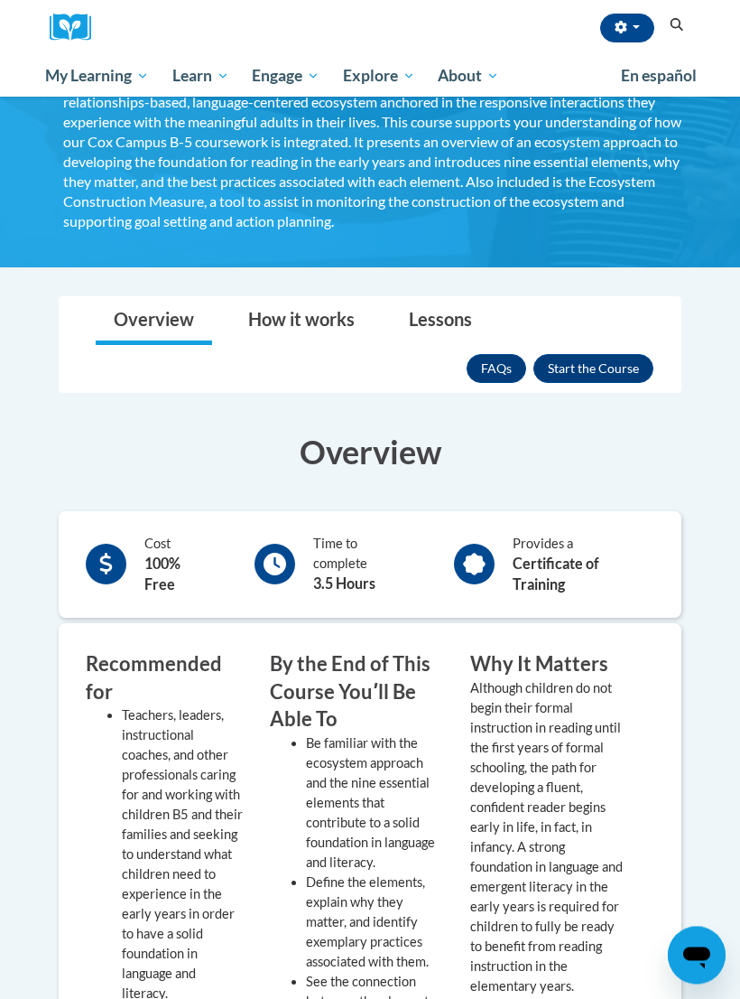
scroll to position [320, 0]
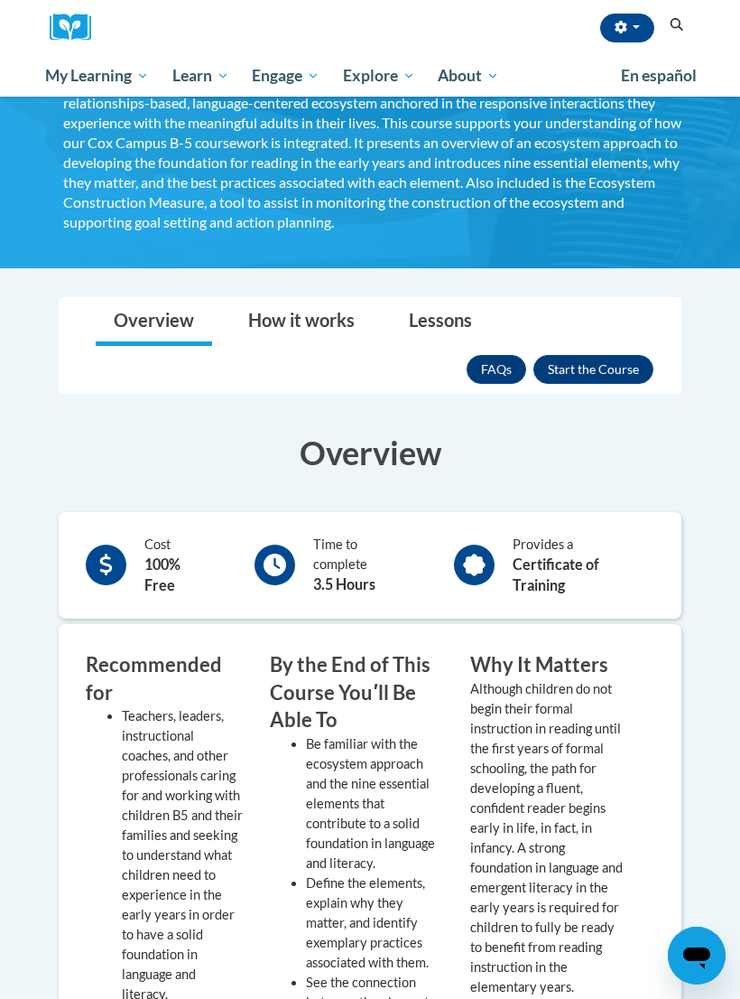
click at [613, 372] on button "Enroll" at bounding box center [594, 369] width 120 height 29
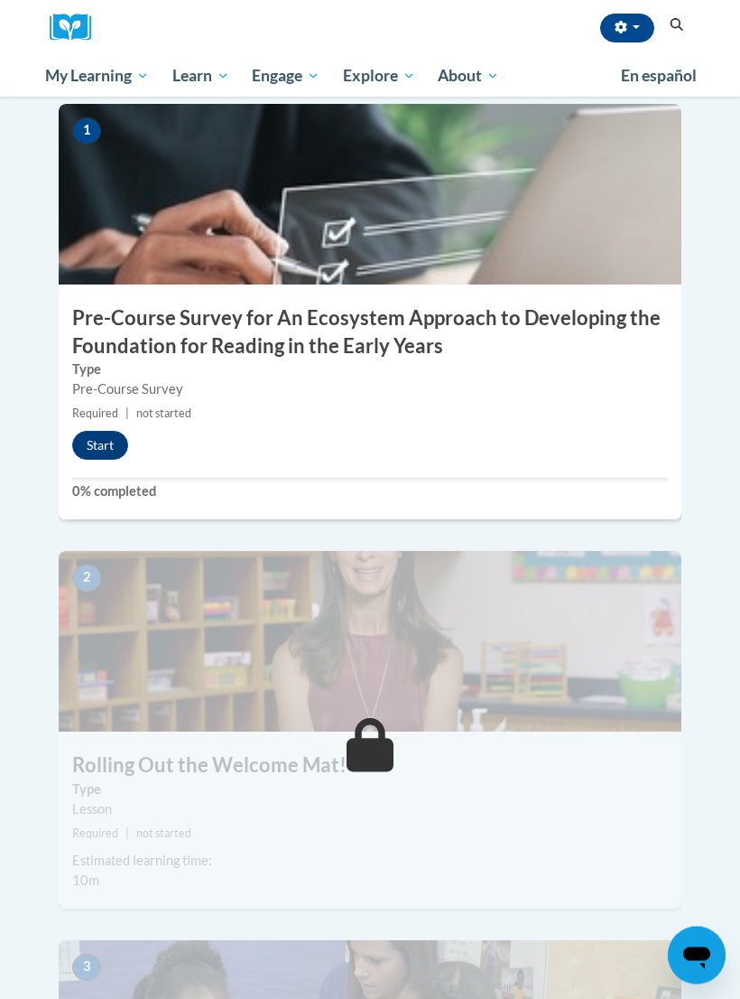
scroll to position [583, 0]
click at [93, 430] on button "Start" at bounding box center [100, 444] width 56 height 29
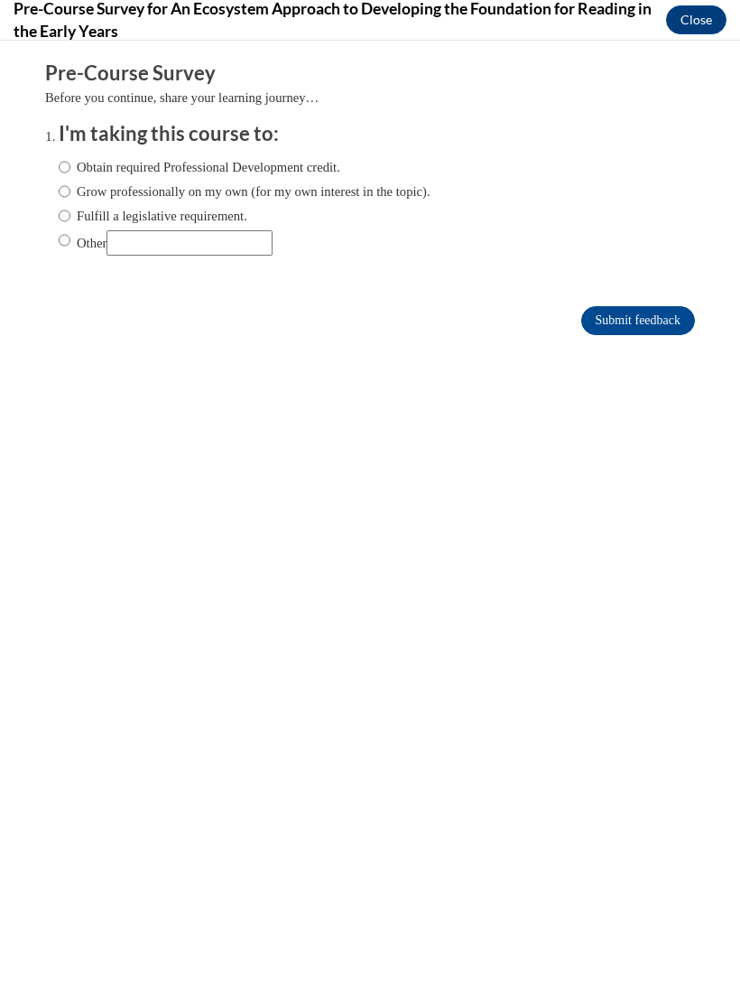
scroll to position [0, 0]
click at [97, 158] on label "Obtain required Professional Development credit." at bounding box center [200, 167] width 282 height 20
click at [70, 158] on input "Obtain required Professional Development credit." at bounding box center [65, 167] width 12 height 20
radio input "true"
click at [70, 193] on input "Grow professionally on my own (for my own interest in the topic)." at bounding box center [65, 191] width 12 height 20
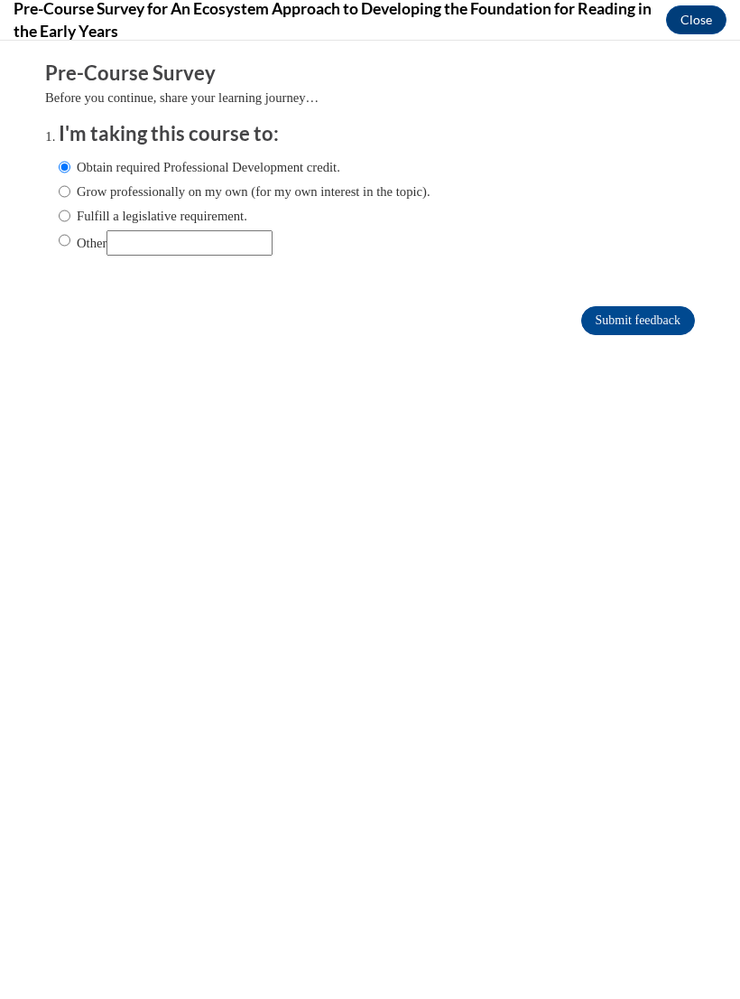
radio input "true"
click at [82, 171] on label "Obtain required Professional Development credit." at bounding box center [200, 167] width 282 height 20
click at [70, 171] on input "Obtain required Professional Development credit." at bounding box center [65, 167] width 12 height 20
radio input "true"
click at [625, 323] on input "Submit feedback" at bounding box center [639, 320] width 114 height 29
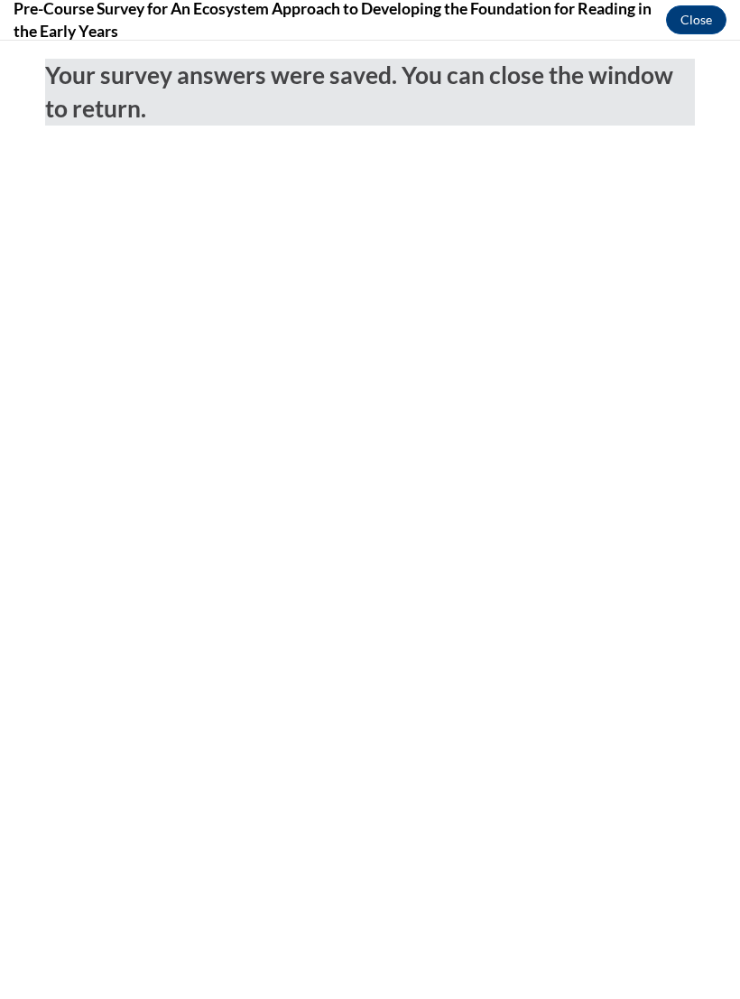
click at [705, 12] on button "Close" at bounding box center [696, 19] width 60 height 29
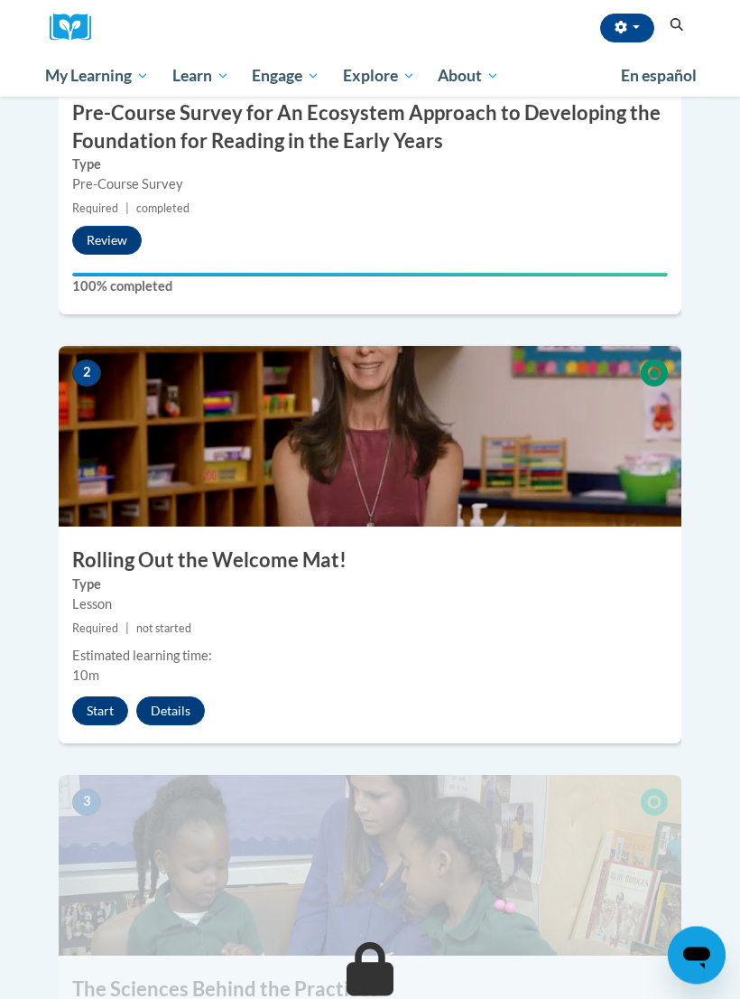
scroll to position [787, 0]
click at [87, 696] on button "Start" at bounding box center [100, 710] width 56 height 29
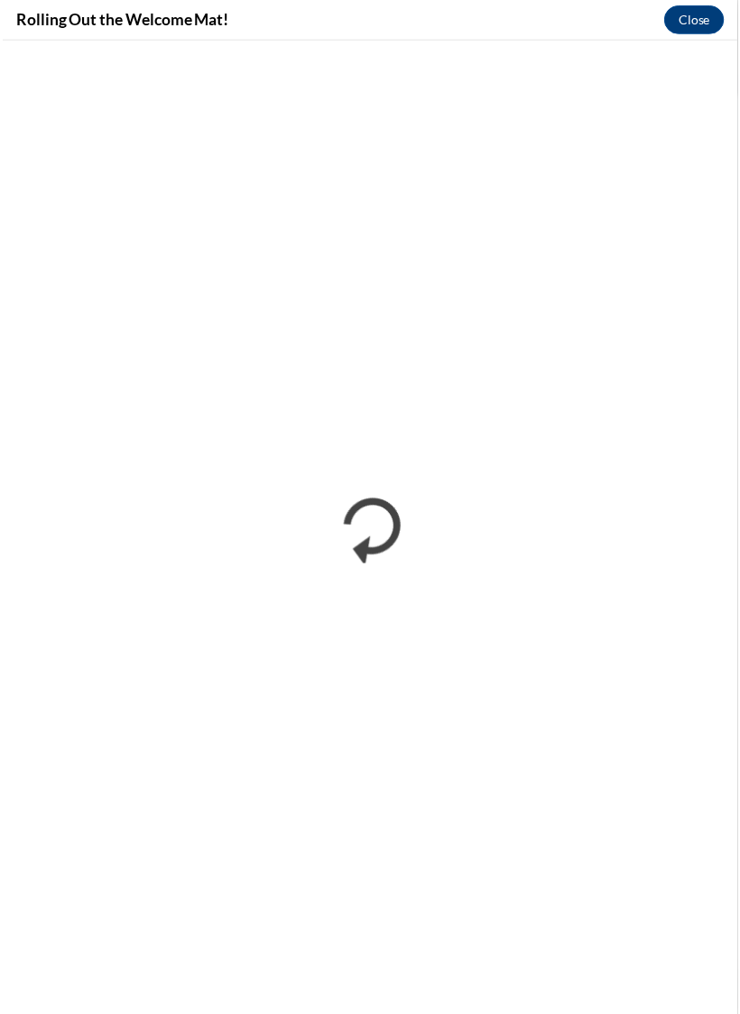
scroll to position [0, 0]
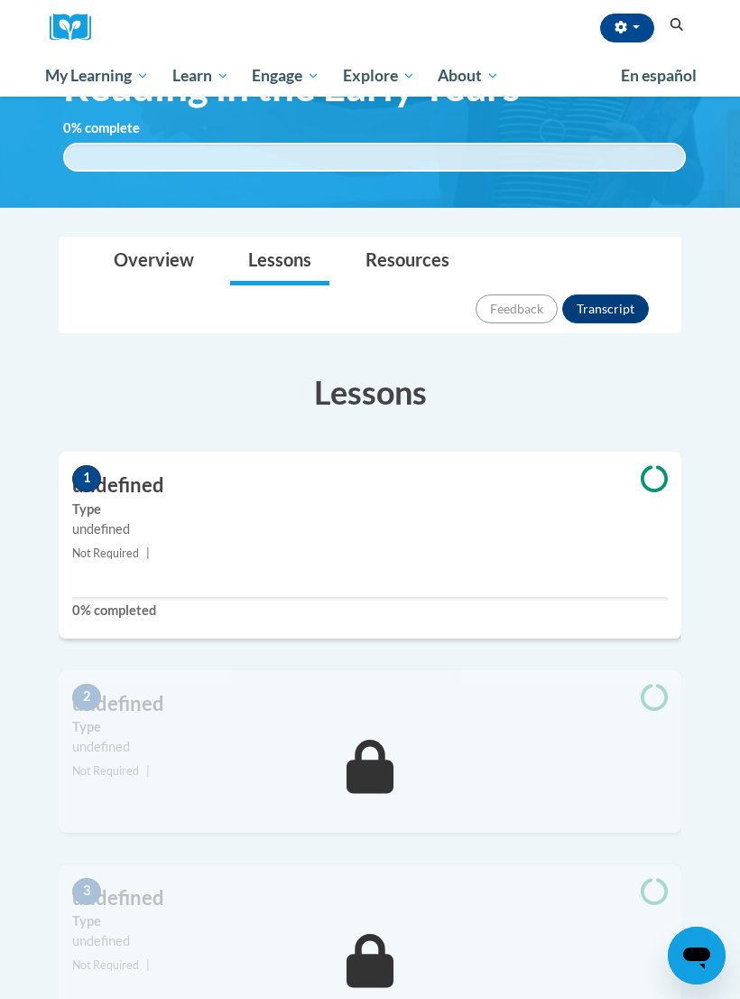
scroll to position [218, 0]
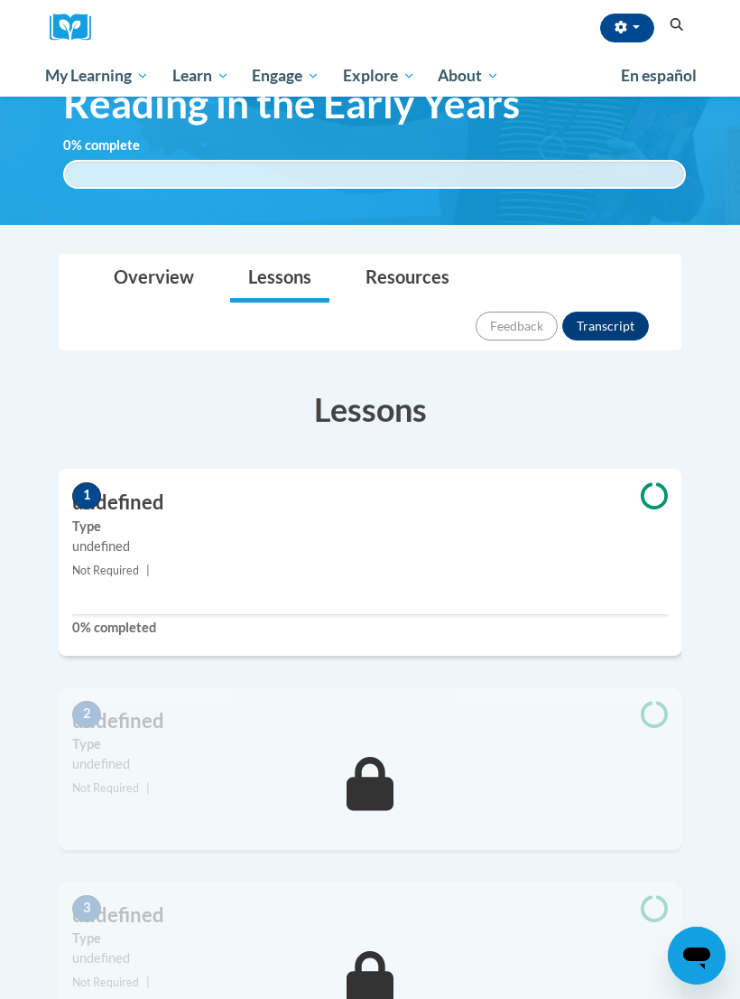
click at [582, 561] on small "Not Required |" at bounding box center [370, 571] width 623 height 20
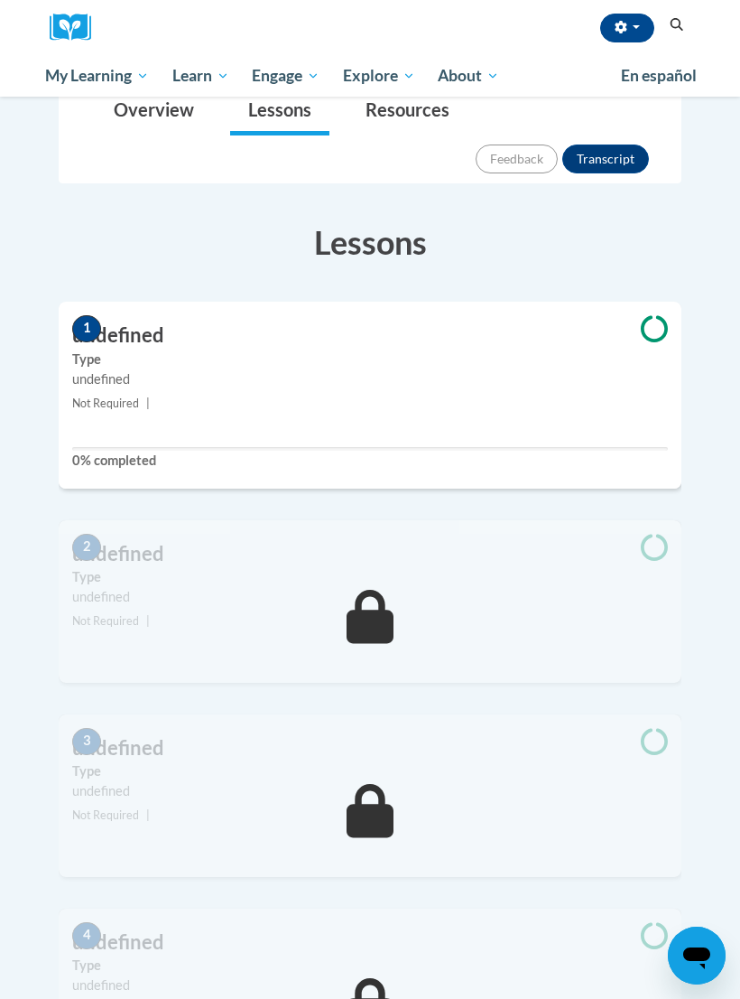
scroll to position [375, 0]
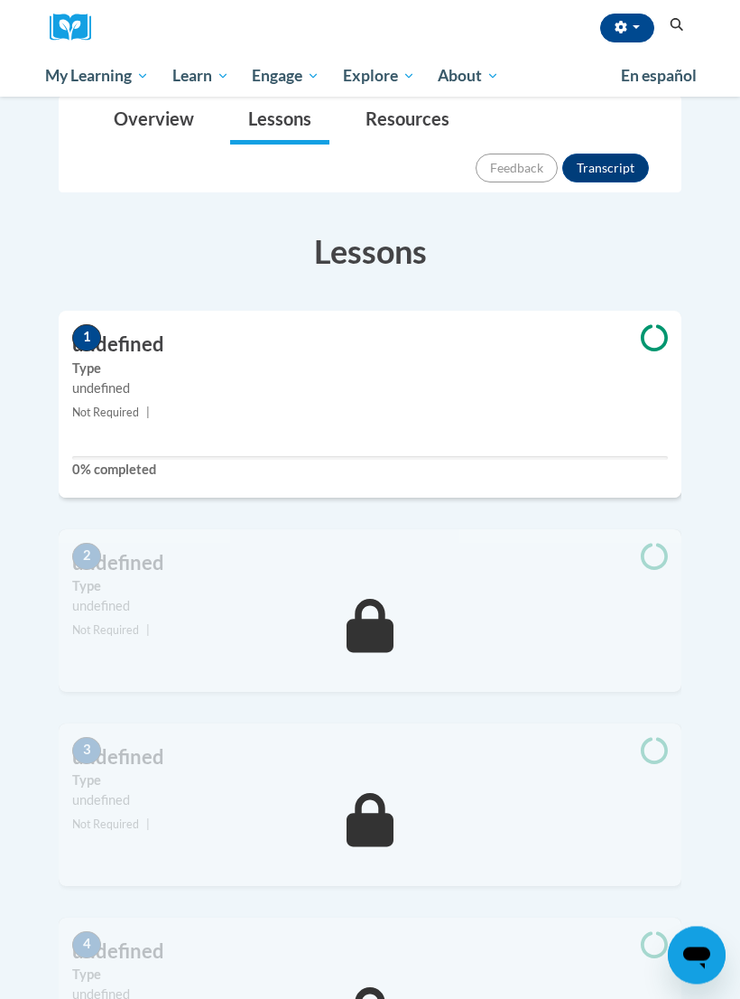
click at [175, 379] on div "undefined" at bounding box center [370, 389] width 596 height 20
click at [125, 331] on h3 "undefined" at bounding box center [370, 345] width 623 height 28
click at [140, 379] on div "undefined" at bounding box center [370, 389] width 596 height 20
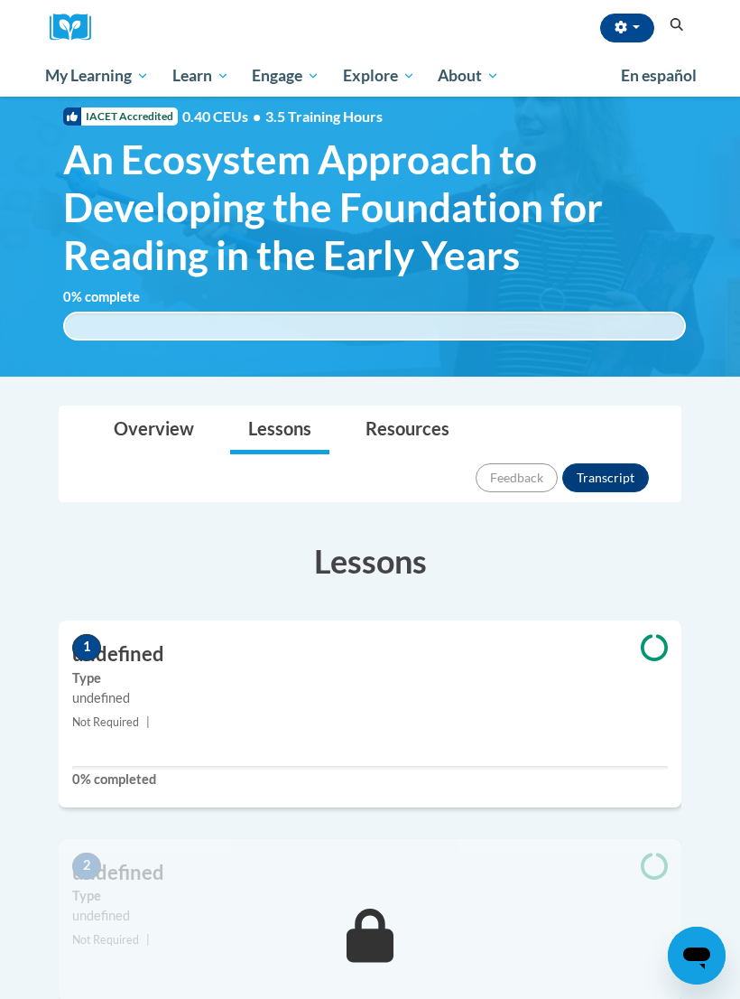
scroll to position [64, 0]
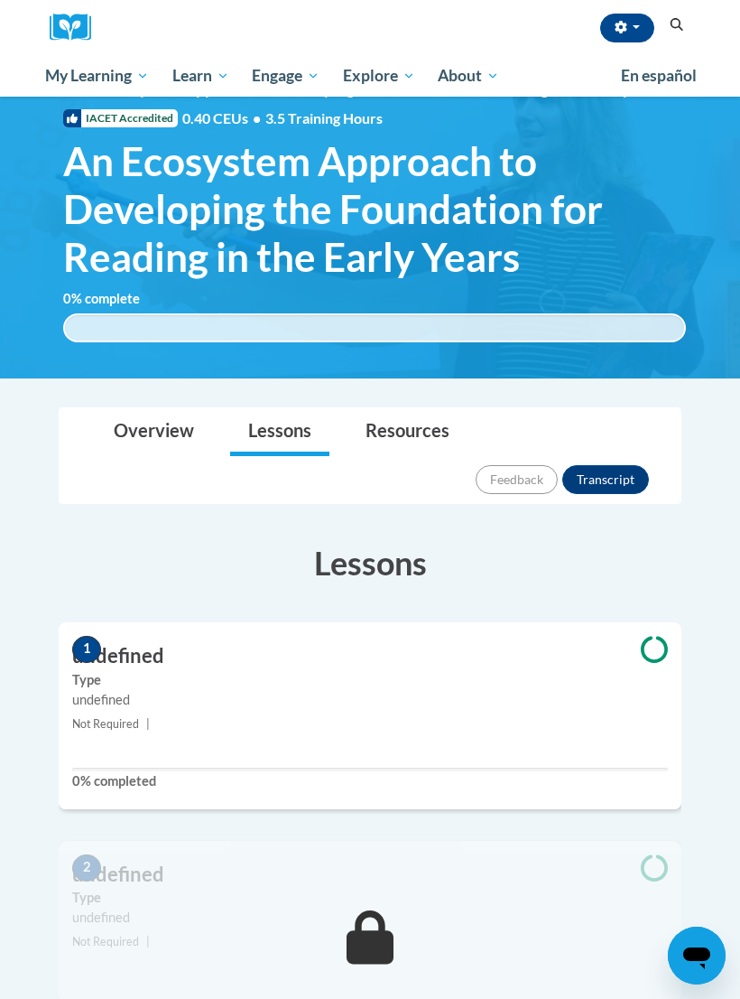
click at [125, 642] on h3 "undefined" at bounding box center [370, 656] width 623 height 28
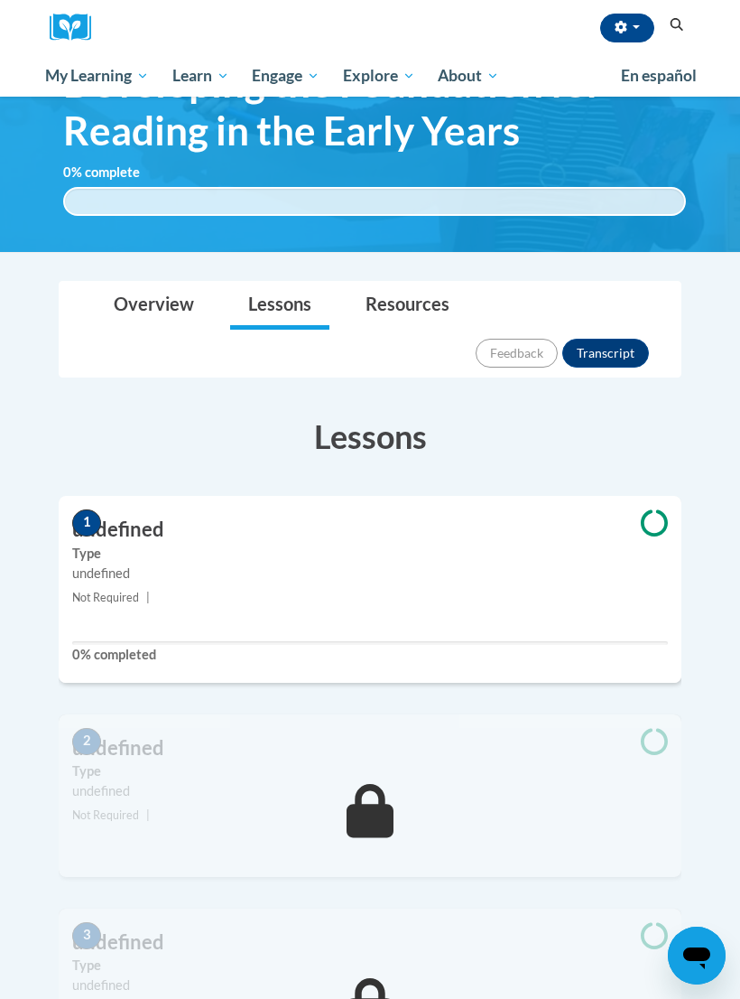
scroll to position [192, 0]
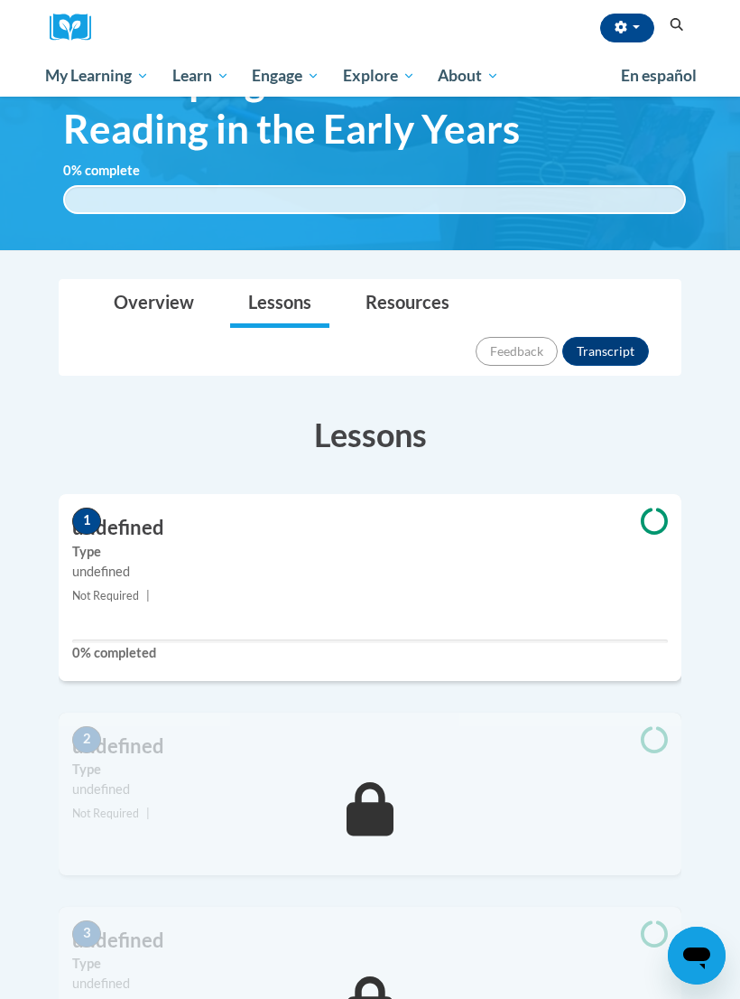
click at [92, 494] on div "1 undefined Type undefined Not Required | 0% completed" at bounding box center [370, 587] width 623 height 187
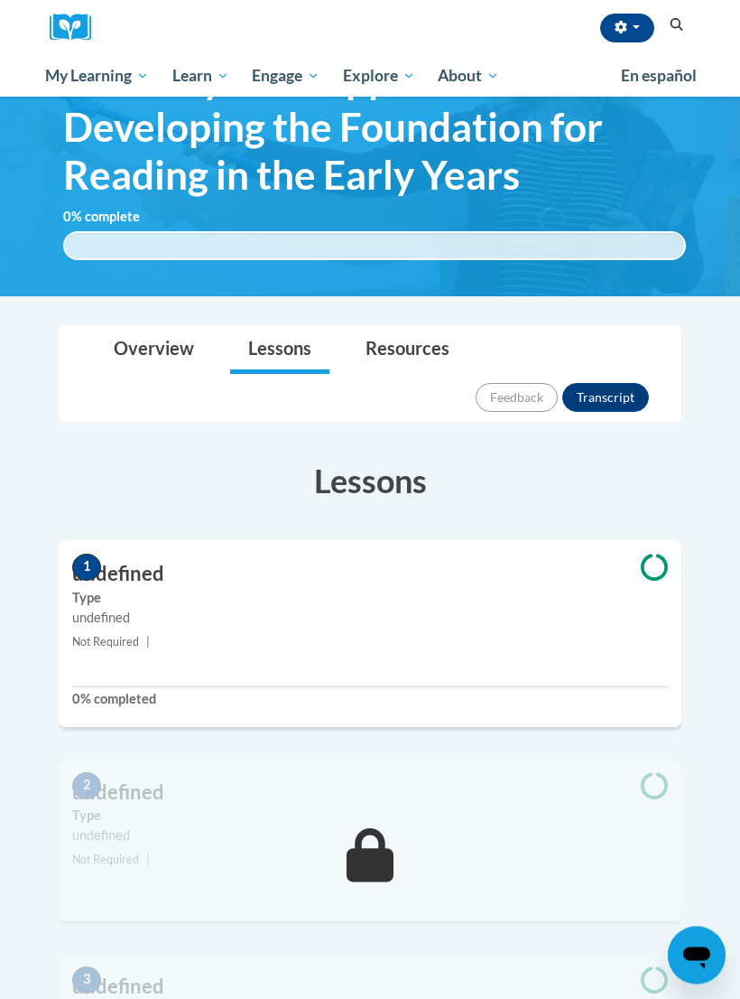
scroll to position [146, 0]
click at [0, 0] on span "Early Care and Learning" at bounding box center [0, 0] width 0 height 0
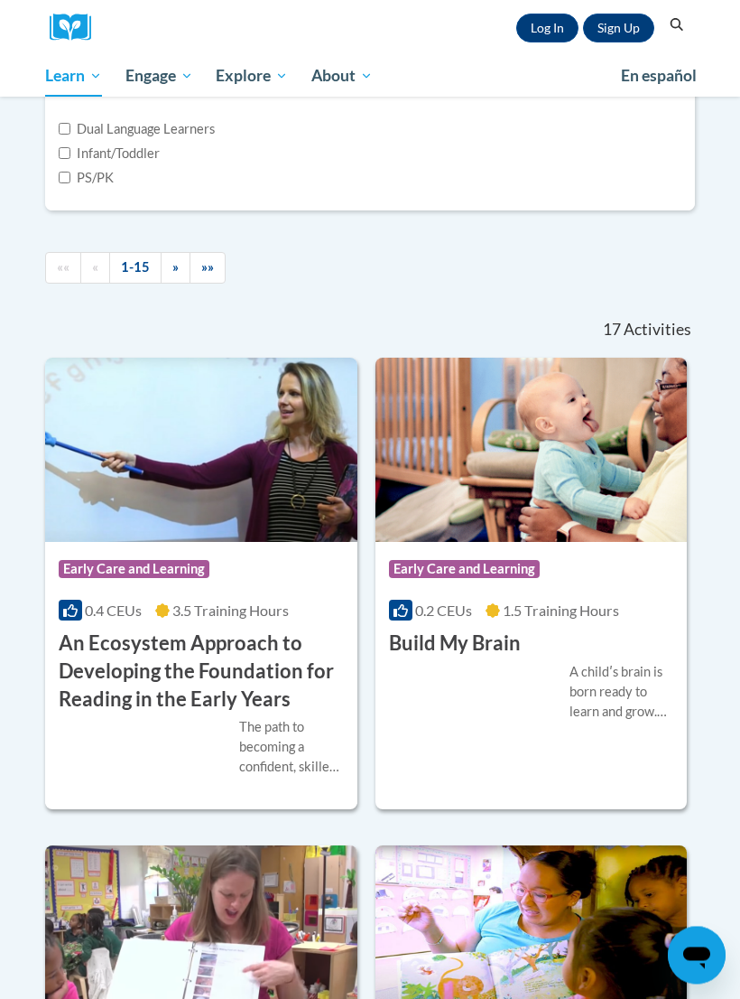
scroll to position [755, 0]
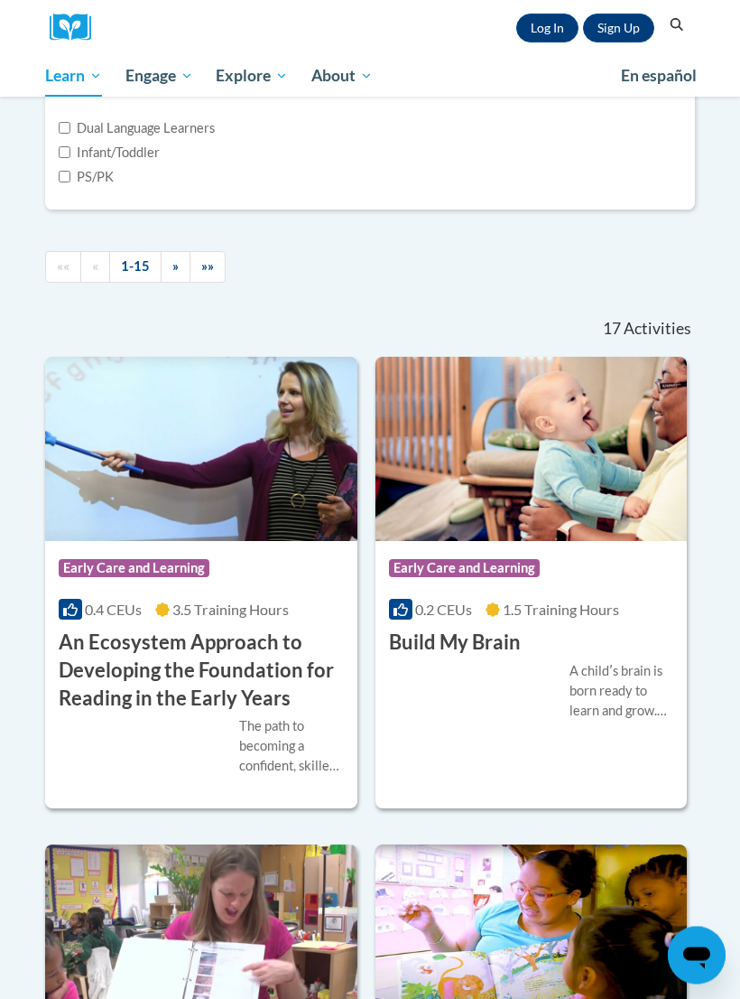
click at [80, 163] on label "Infant/Toddler" at bounding box center [109, 154] width 101 height 20
click at [70, 159] on input "Infant/Toddler" at bounding box center [65, 153] width 12 height 12
checkbox input "true"
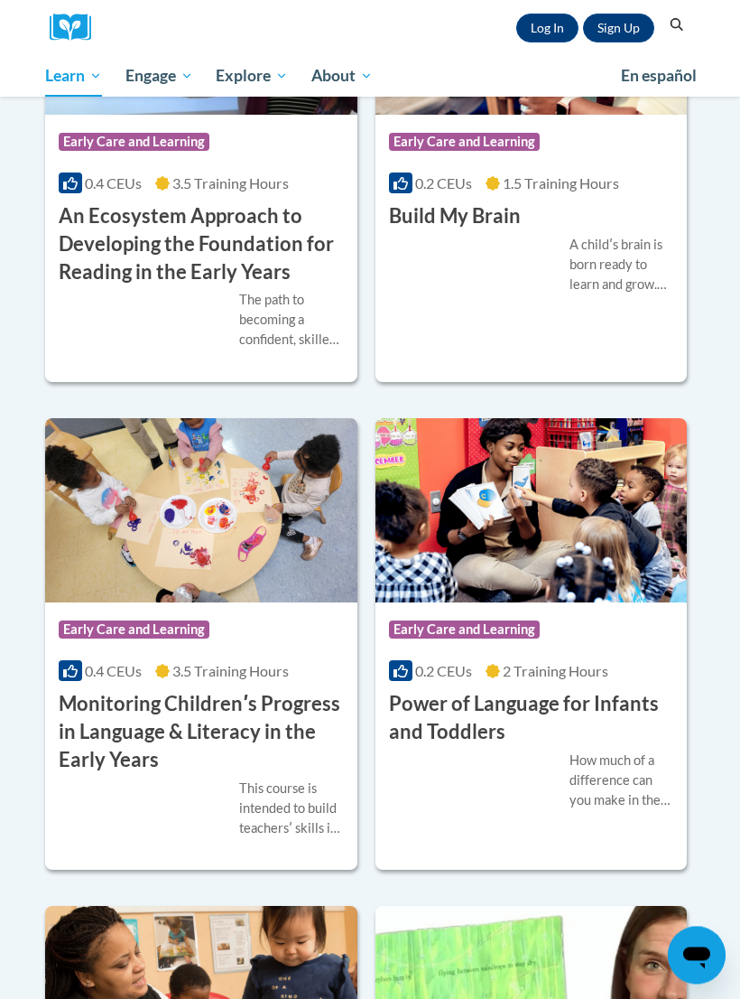
scroll to position [1115, 0]
click at [133, 285] on h3 "An Ecosystem Approach to Developing the Foundation for Reading in the Early Yea…" at bounding box center [201, 243] width 285 height 83
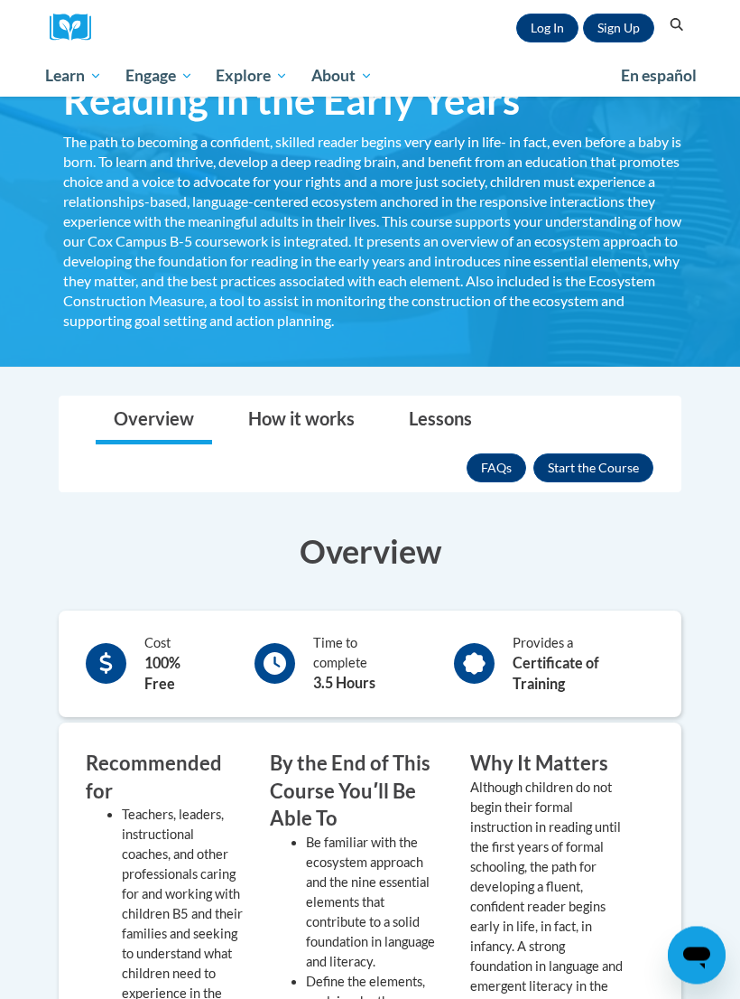
scroll to position [221, 0]
click at [436, 419] on link "Lessons" at bounding box center [440, 420] width 99 height 48
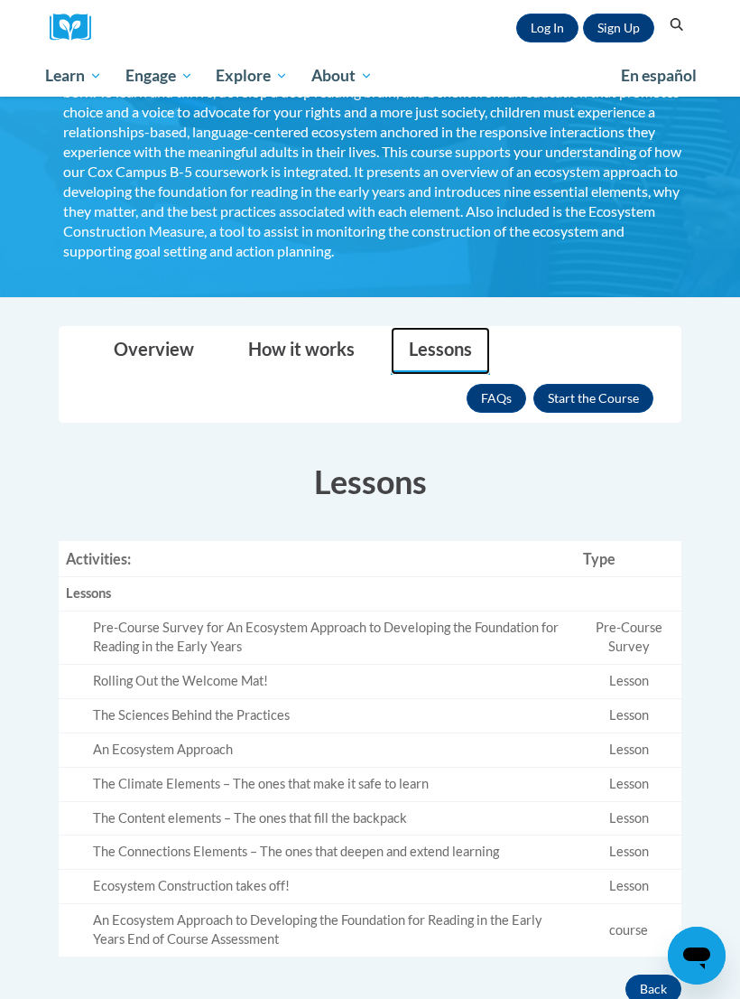
scroll to position [263, 0]
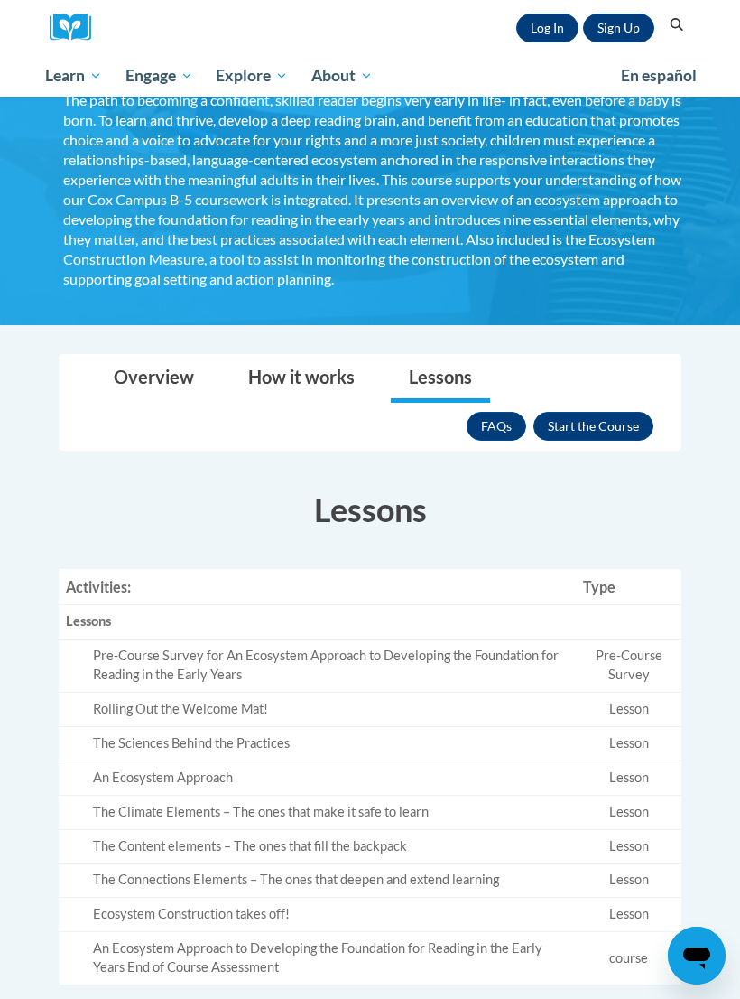
click at [584, 404] on div "FAQs Enroll" at bounding box center [560, 426] width 187 height 47
click at [604, 429] on button "Enroll" at bounding box center [594, 426] width 120 height 29
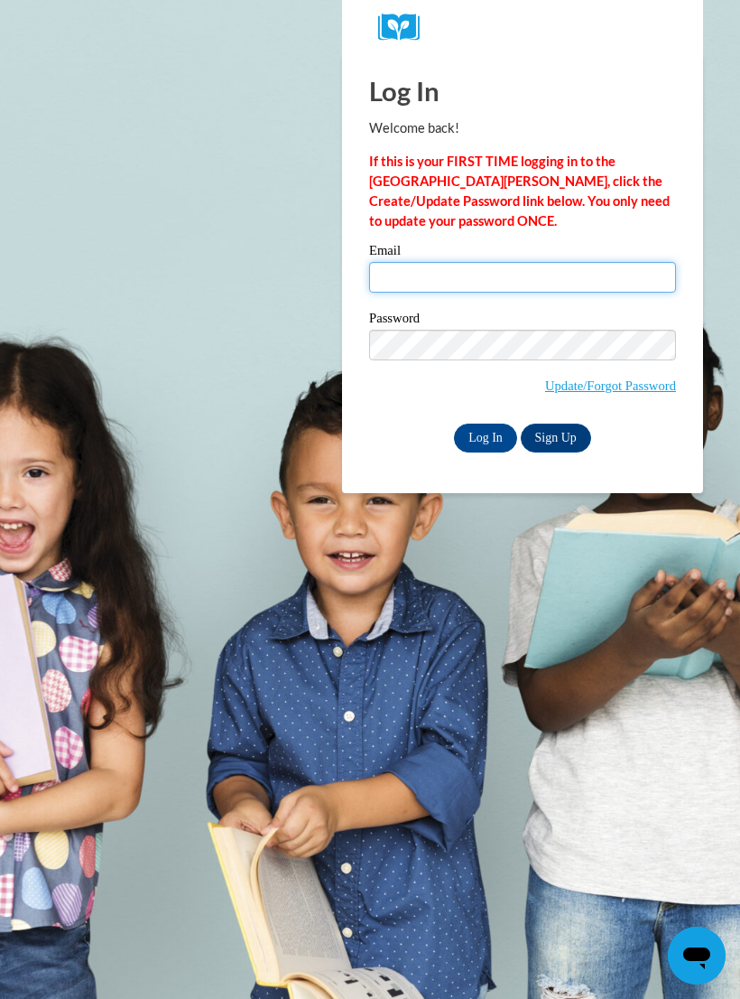
type input "[EMAIL_ADDRESS][DOMAIN_NAME]"
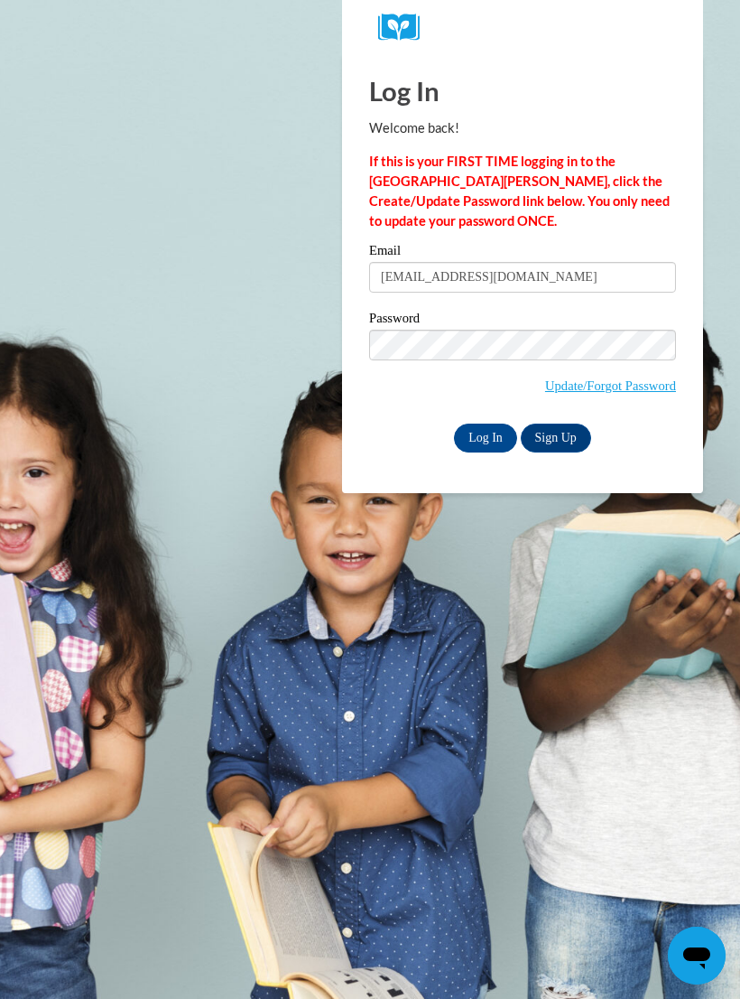
click at [486, 436] on input "Log In" at bounding box center [485, 437] width 63 height 29
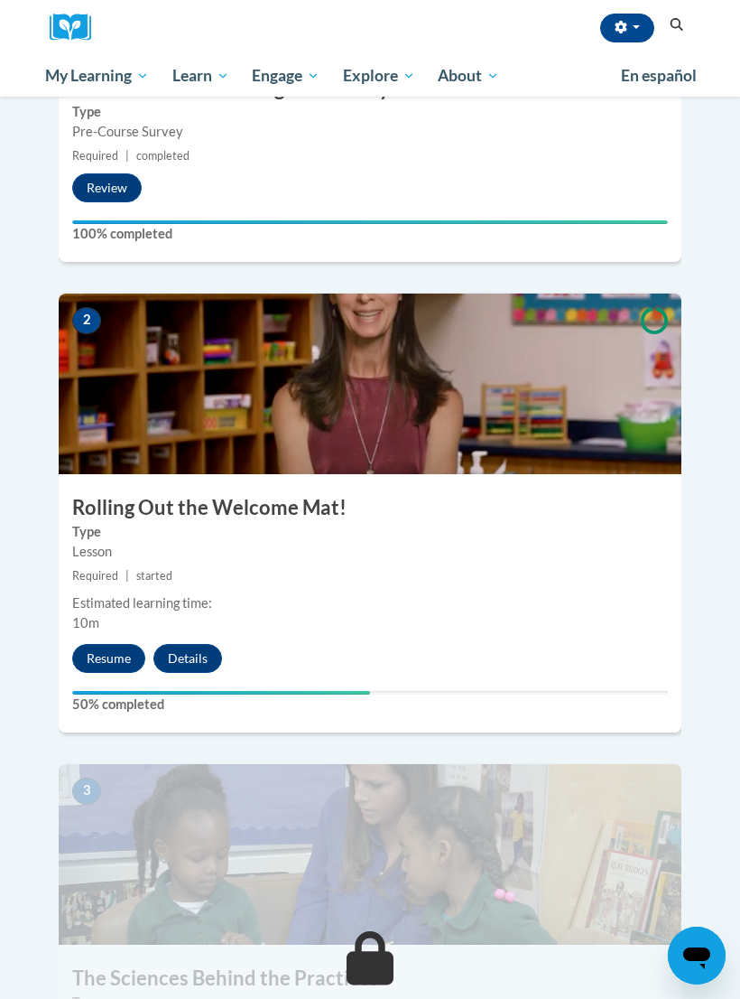
scroll to position [855, 0]
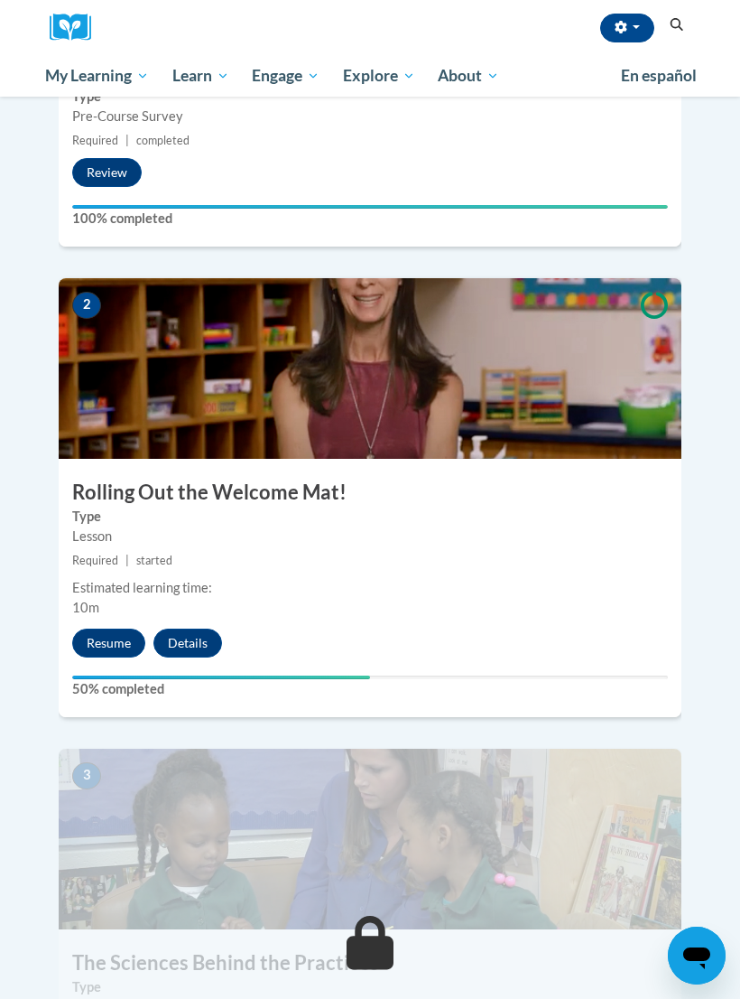
click at [102, 628] on button "Resume" at bounding box center [108, 642] width 73 height 29
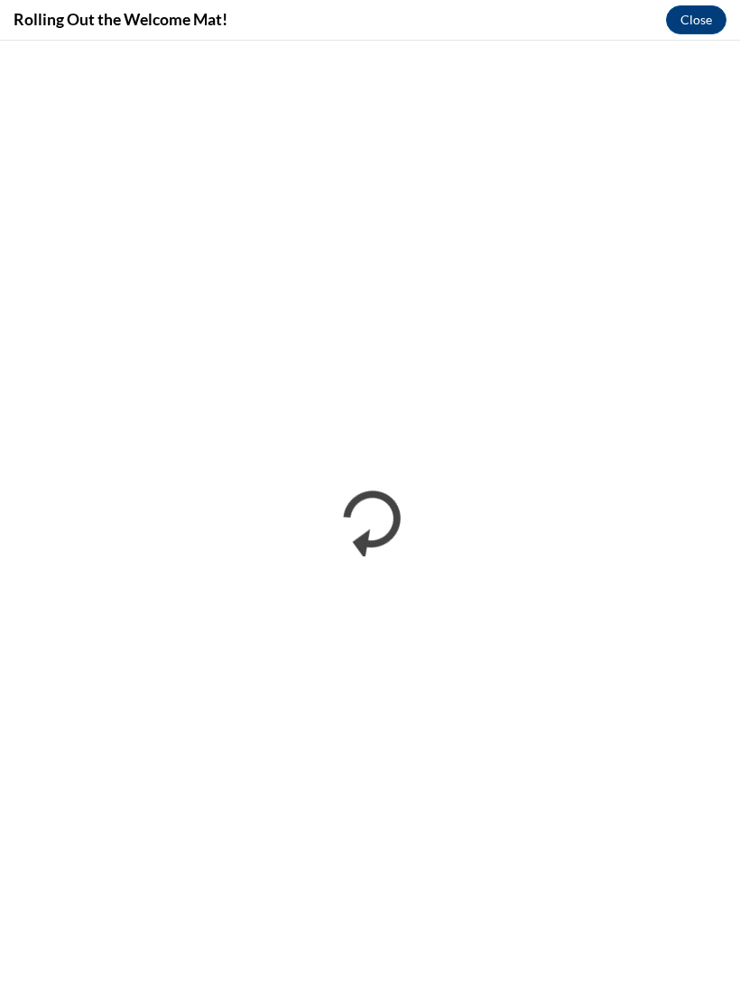
scroll to position [0, 0]
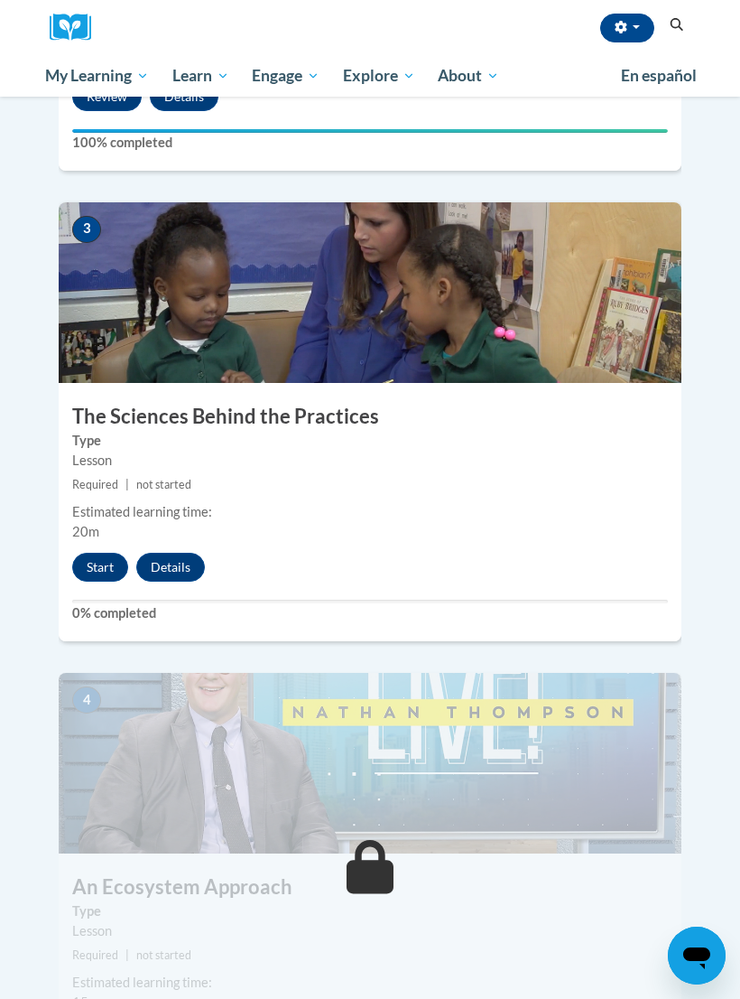
scroll to position [1413, 0]
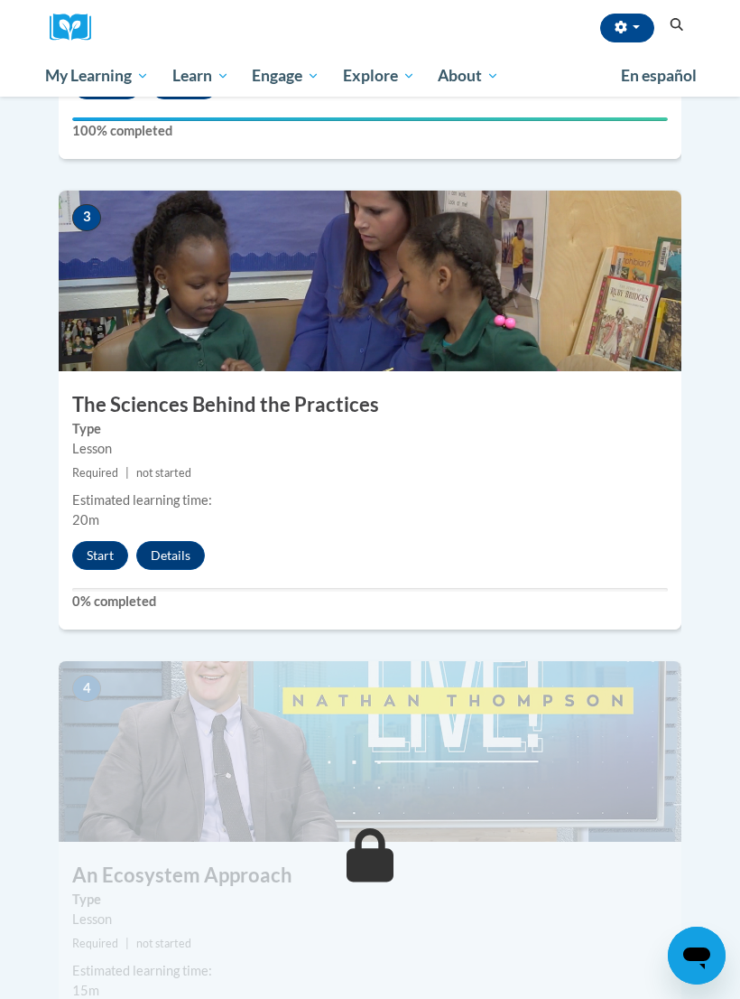
click at [91, 541] on button "Start" at bounding box center [100, 555] width 56 height 29
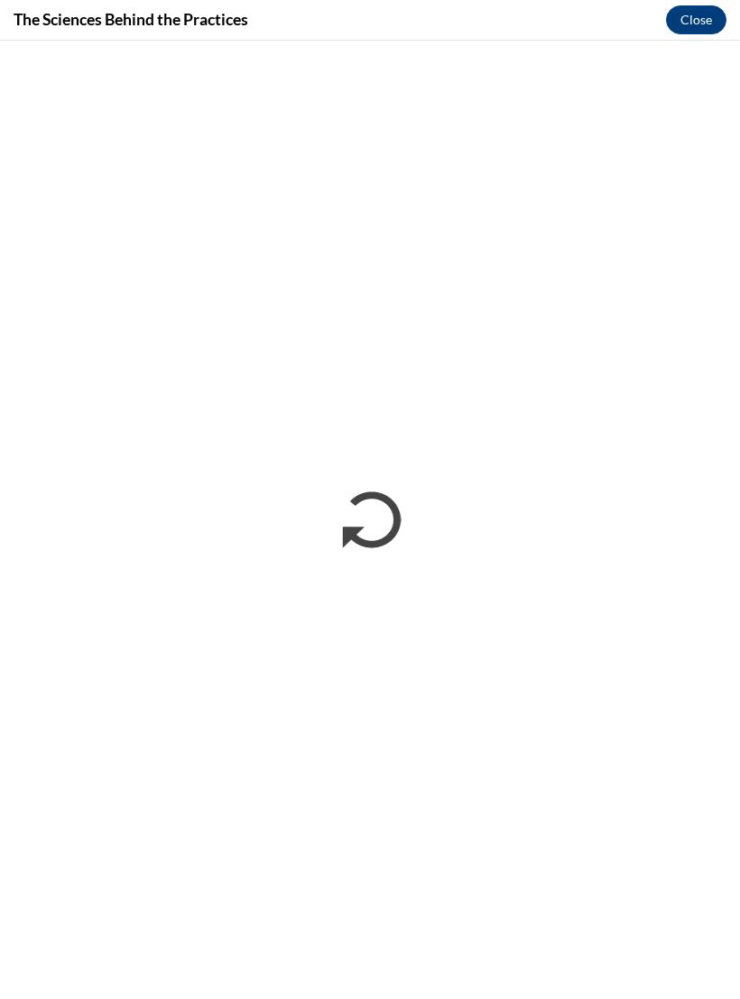
scroll to position [0, 0]
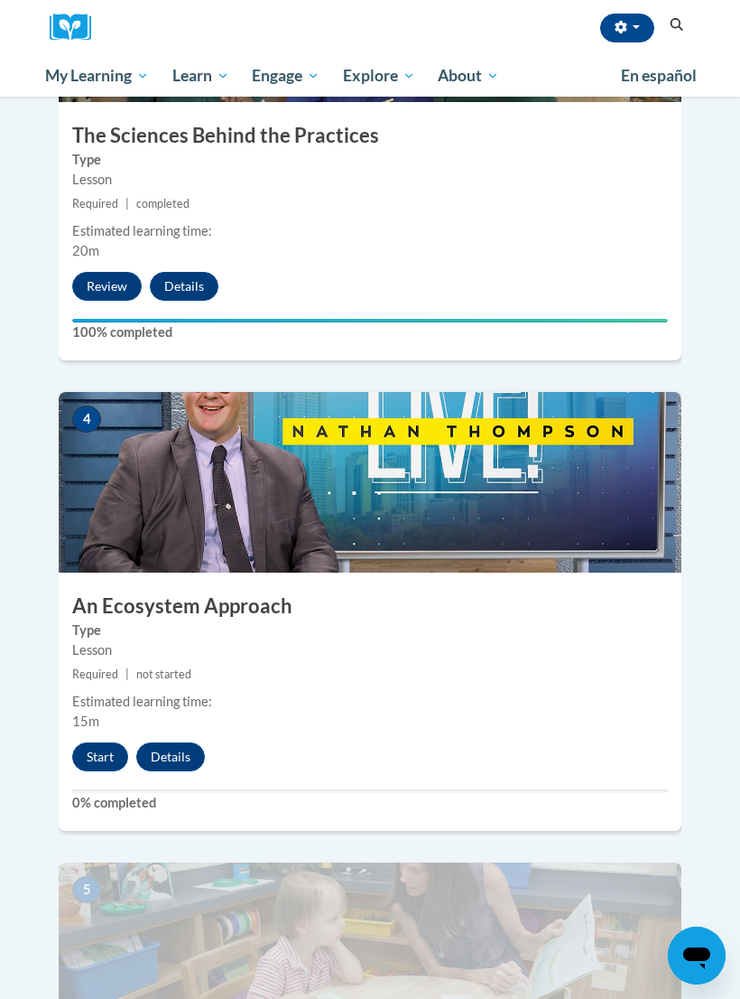
scroll to position [1687, 0]
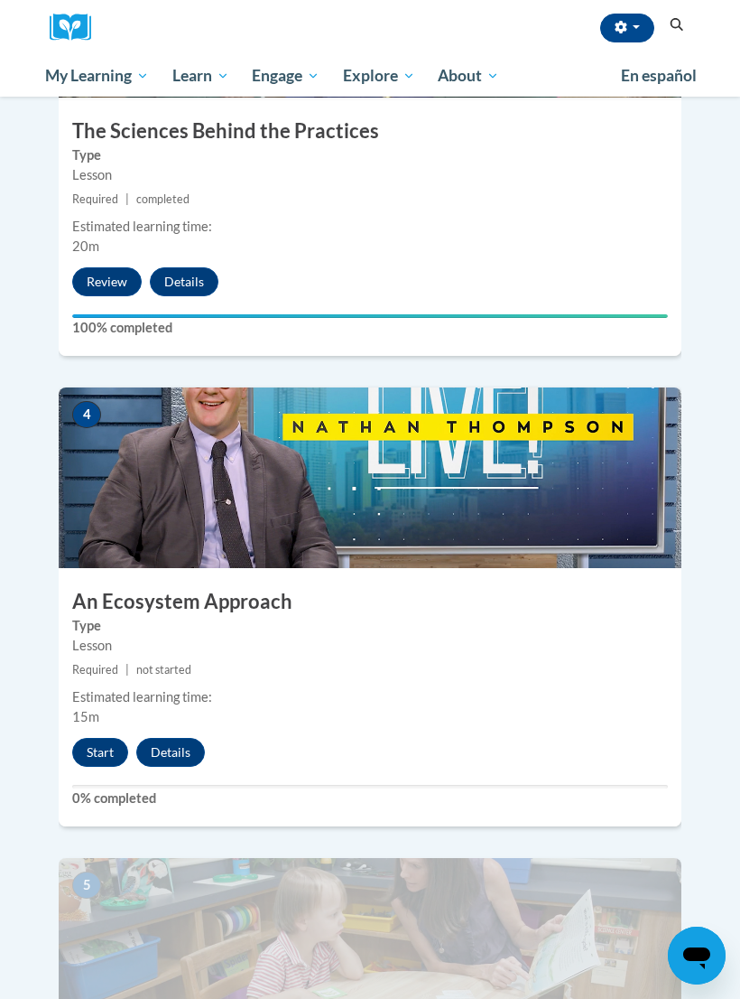
click at [100, 738] on button "Start" at bounding box center [100, 752] width 56 height 29
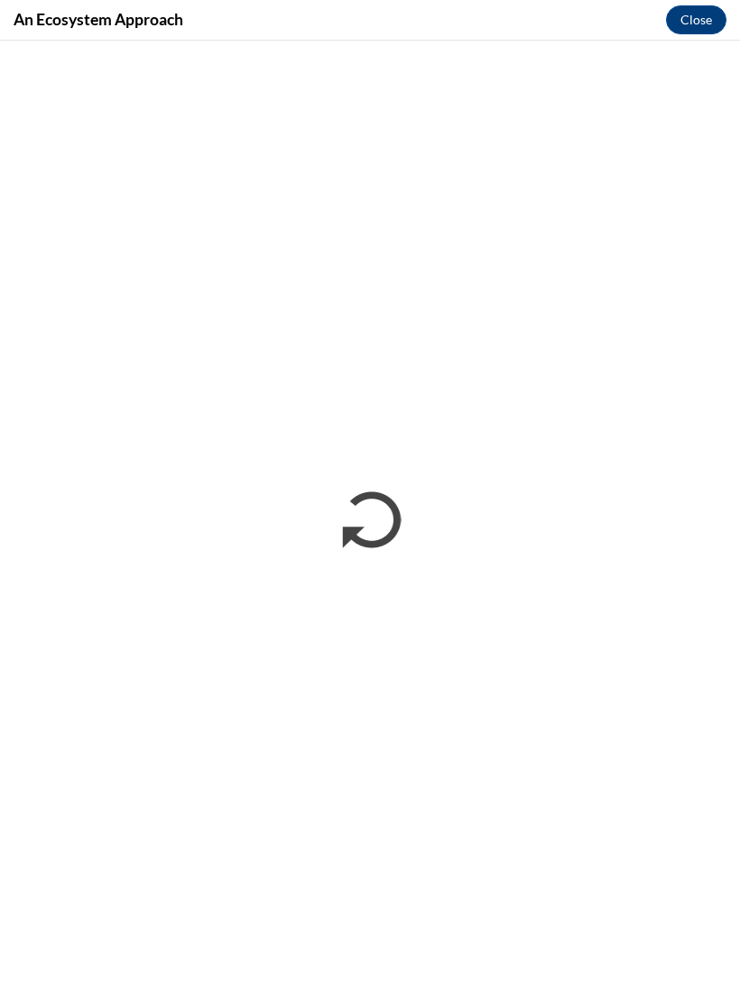
scroll to position [0, 0]
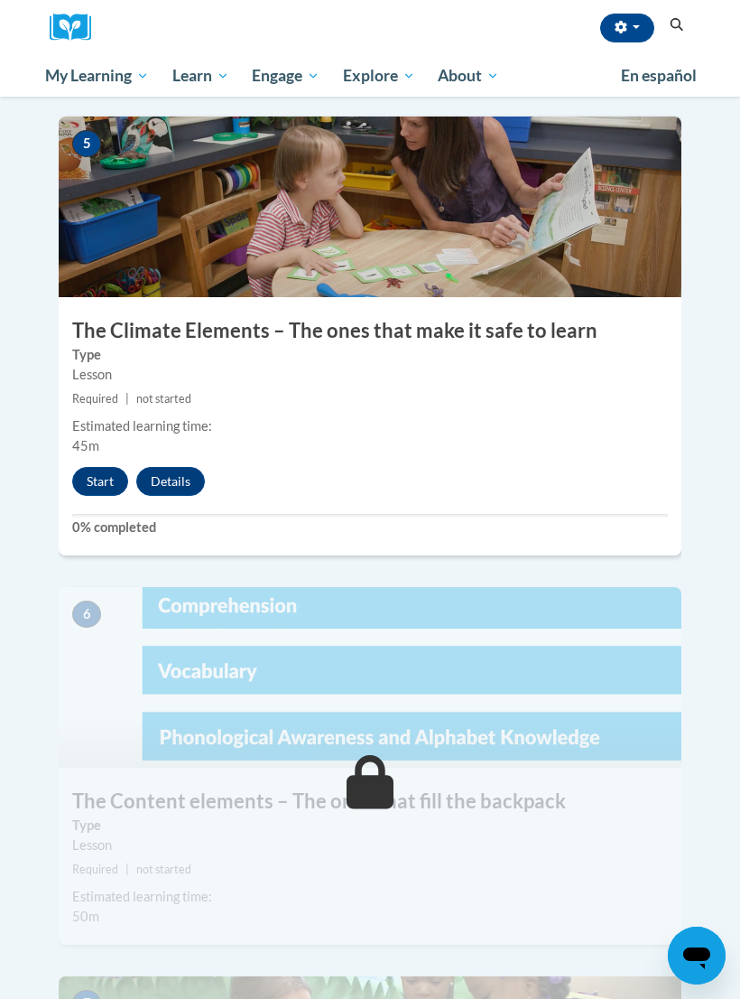
scroll to position [2427, 0]
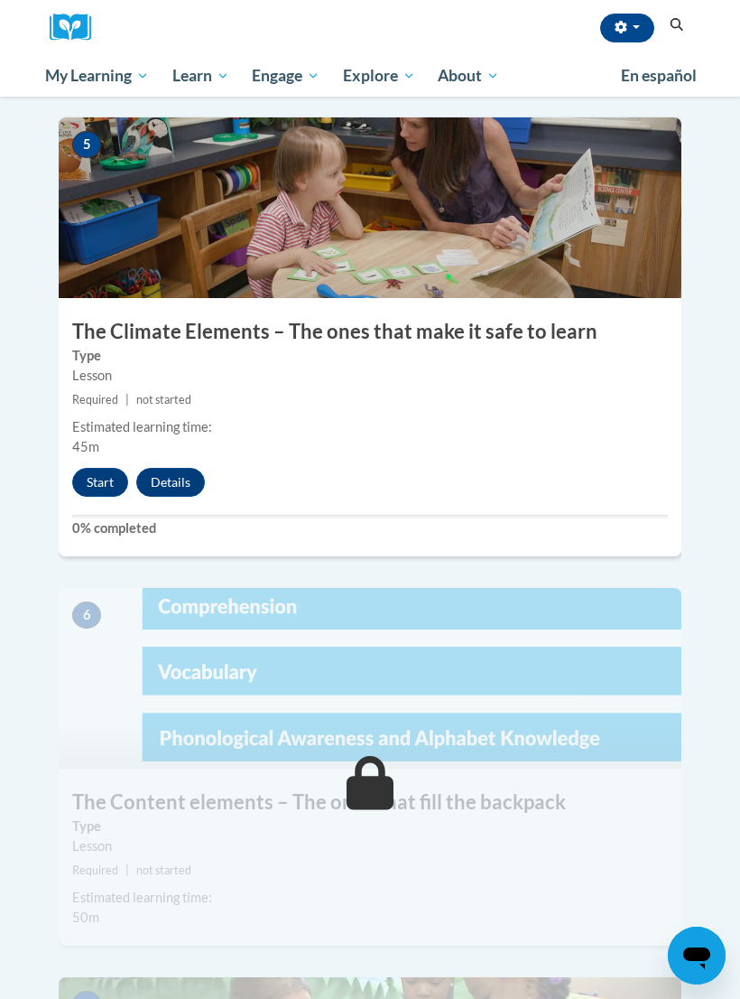
click at [99, 468] on button "Start" at bounding box center [100, 482] width 56 height 29
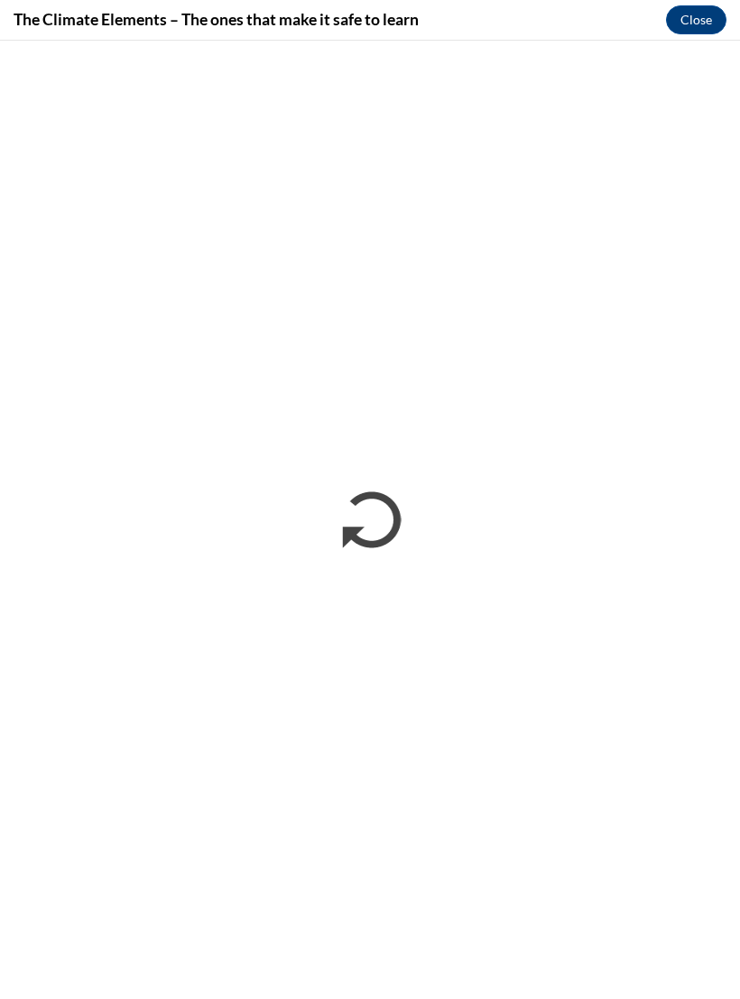
scroll to position [0, 0]
